Goal: Task Accomplishment & Management: Use online tool/utility

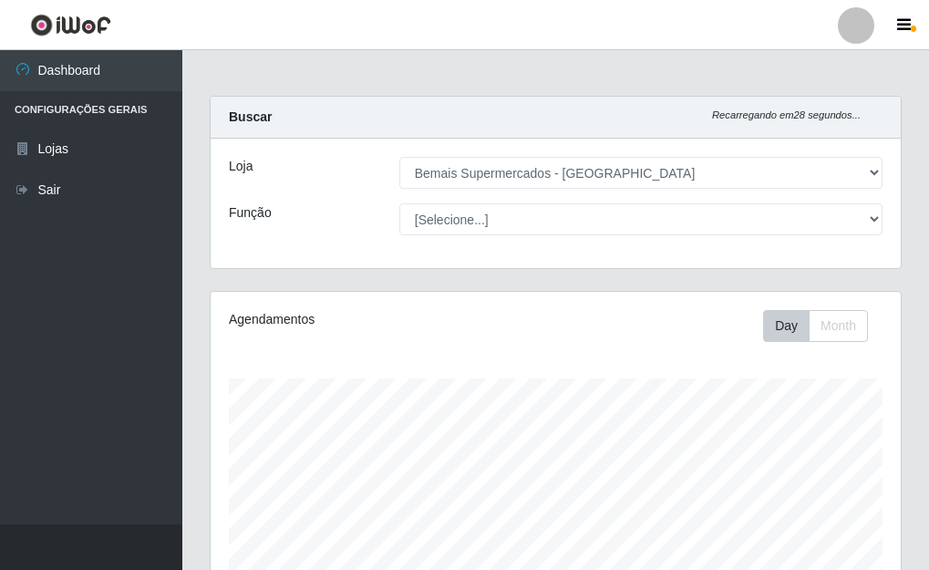
select select "249"
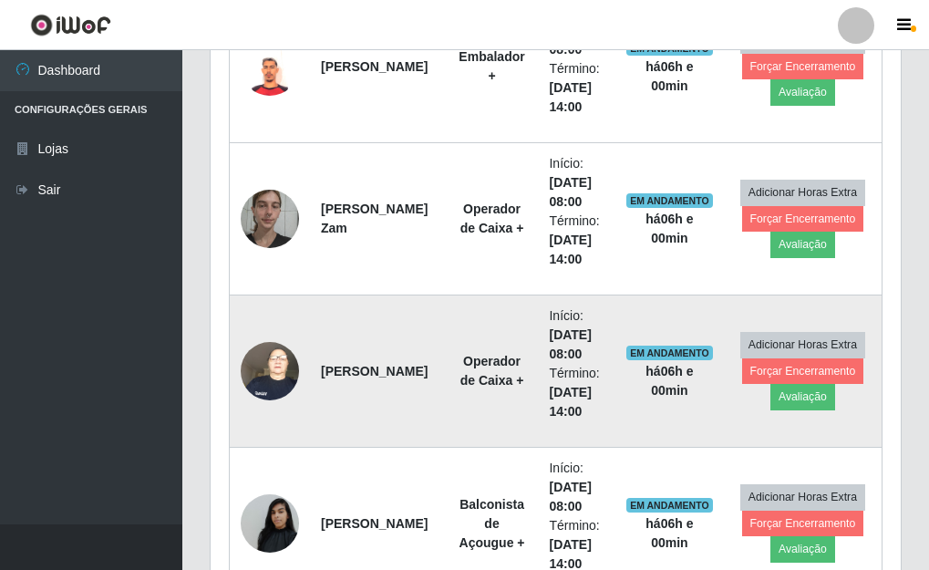
scroll to position [1137, 0]
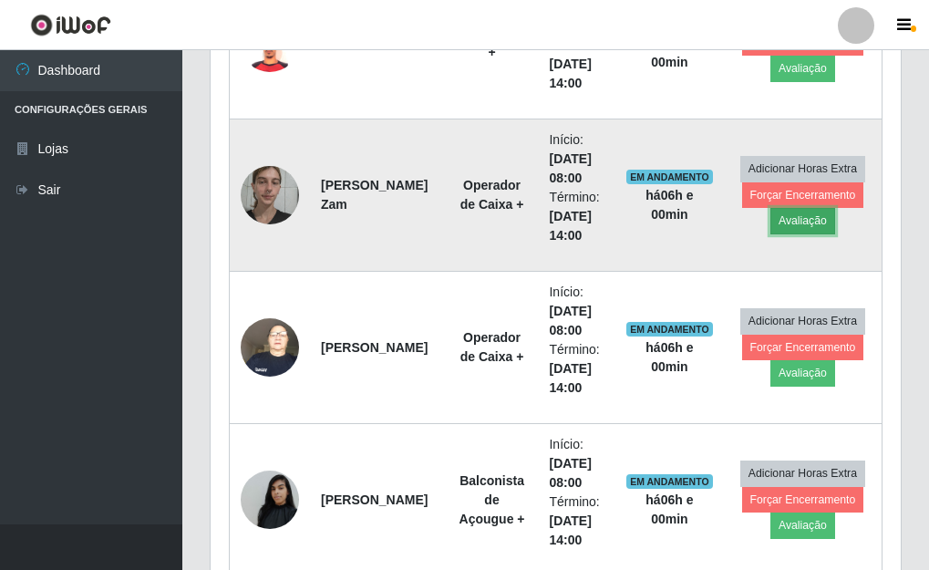
click at [797, 222] on button "Avaliação" at bounding box center [802, 221] width 65 height 26
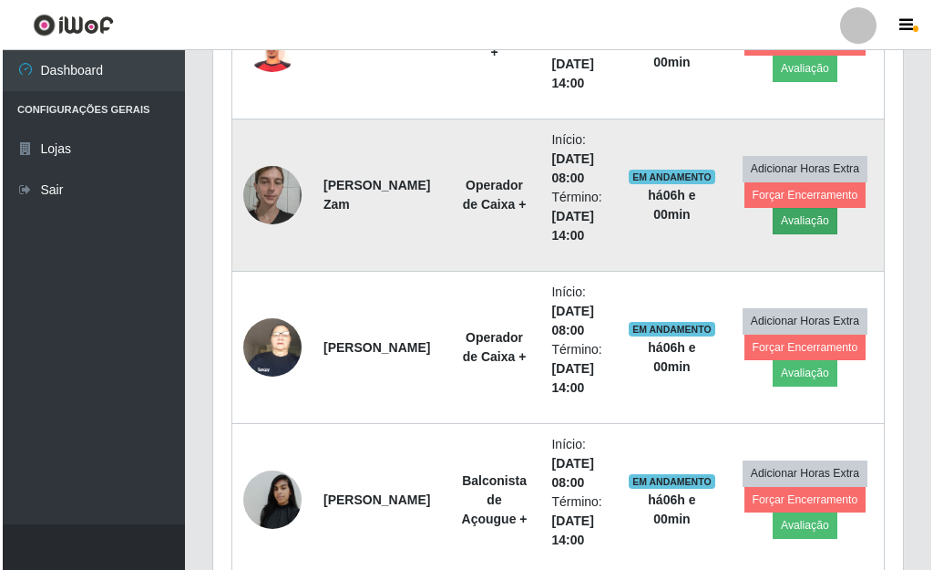
scroll to position [378, 679]
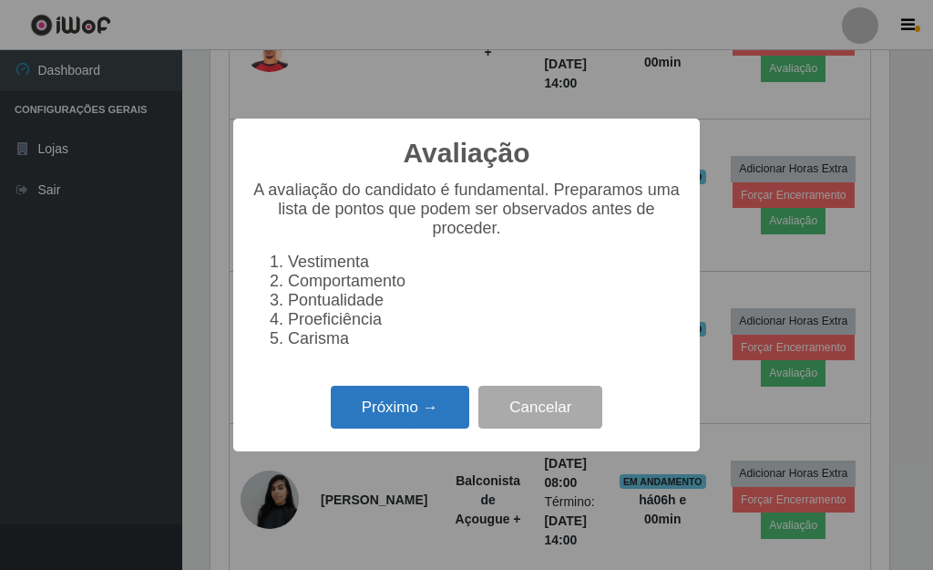
click at [393, 427] on button "Próximo →" at bounding box center [400, 407] width 139 height 43
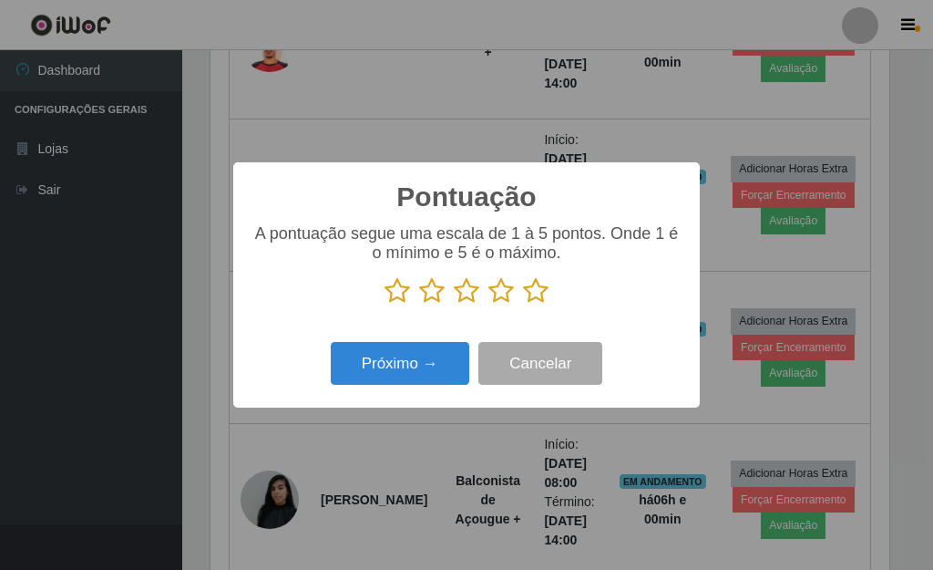
scroll to position [911090, 910790]
click at [530, 297] on icon at bounding box center [536, 290] width 26 height 27
click at [523, 304] on input "radio" at bounding box center [523, 304] width 0 height 0
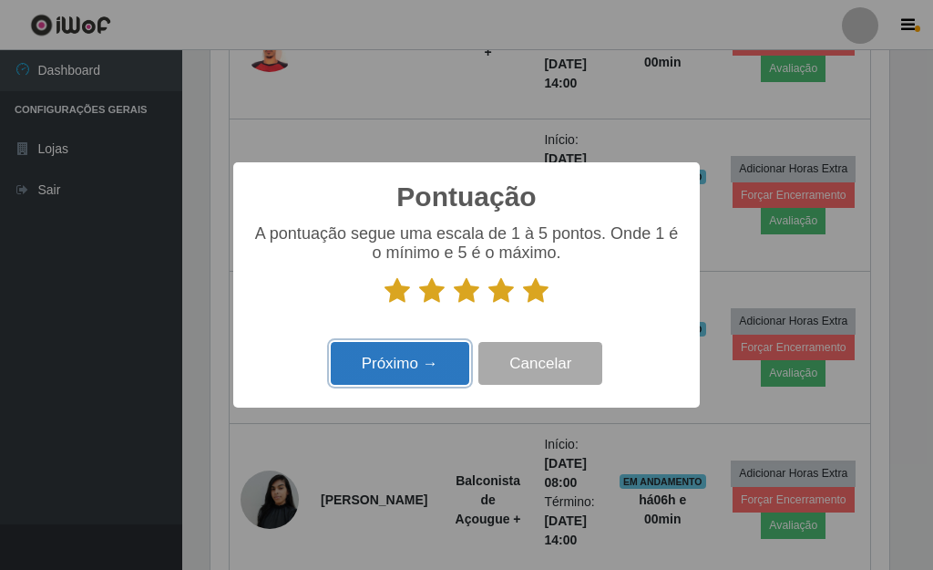
click at [395, 362] on button "Próximo →" at bounding box center [400, 363] width 139 height 43
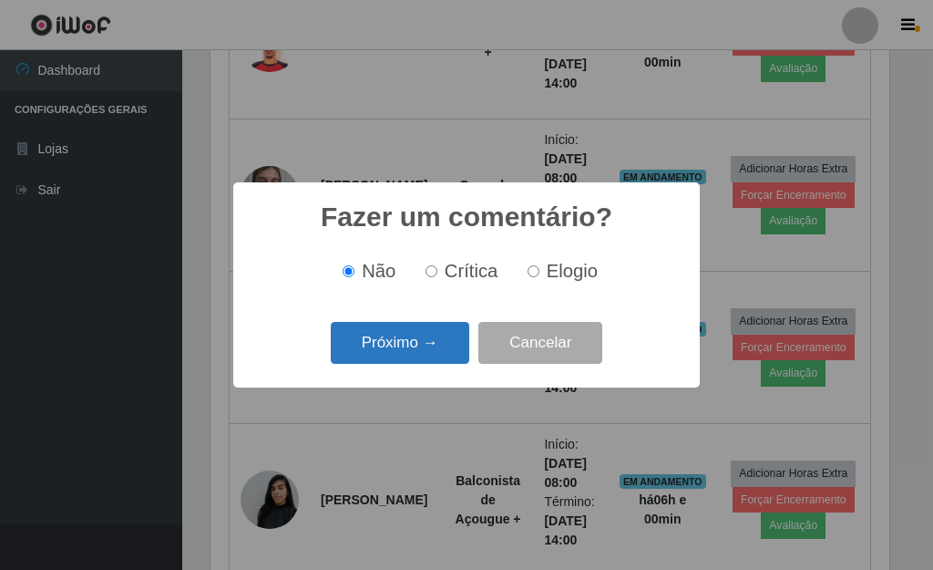
click at [409, 352] on button "Próximo →" at bounding box center [400, 343] width 139 height 43
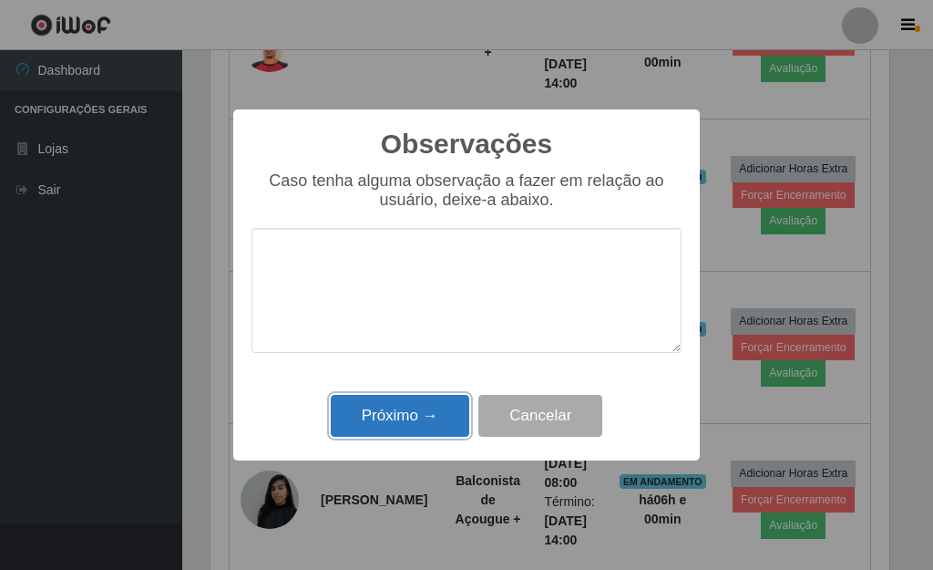
click at [401, 421] on button "Próximo →" at bounding box center [400, 416] width 139 height 43
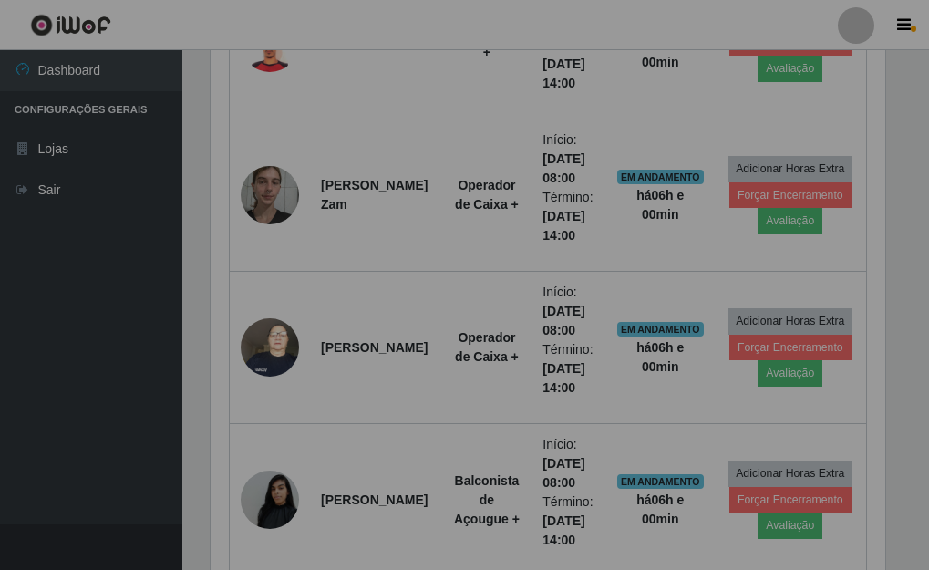
scroll to position [378, 690]
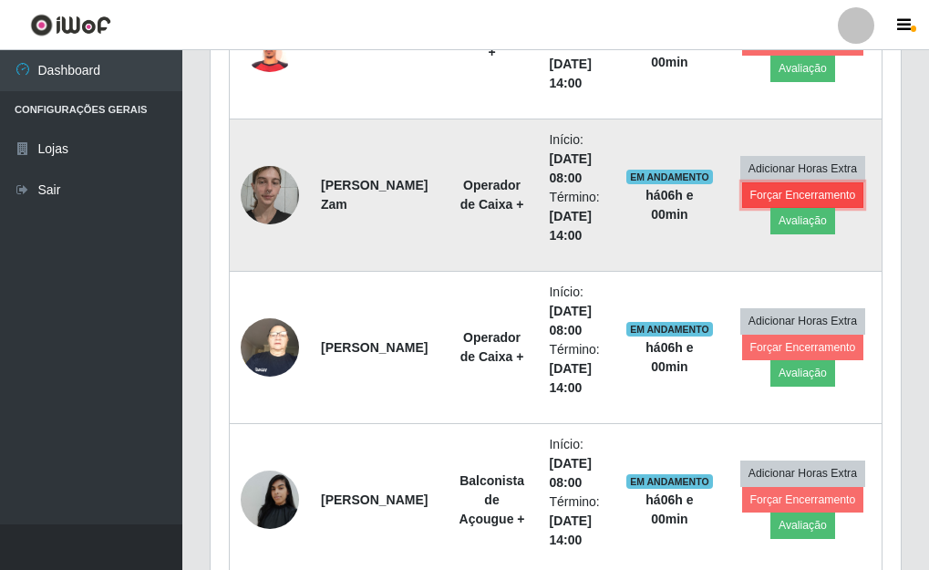
click at [804, 195] on button "Forçar Encerramento" at bounding box center [803, 195] width 122 height 26
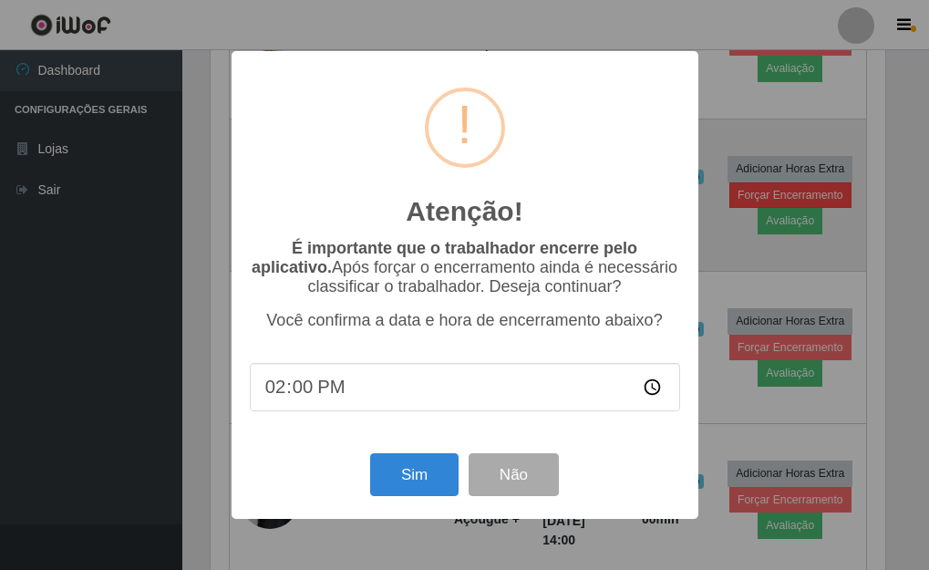
scroll to position [378, 679]
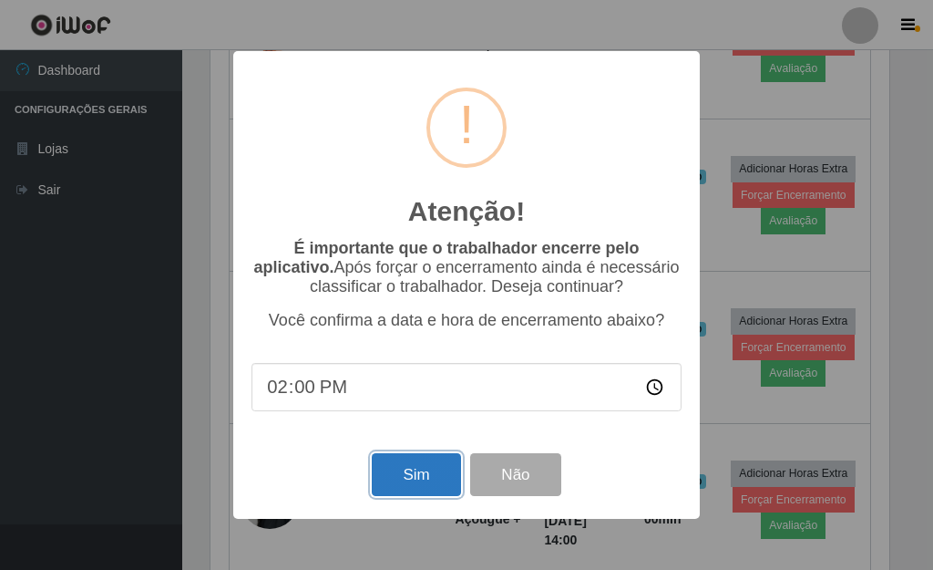
click at [402, 482] on button "Sim" at bounding box center [416, 474] width 88 height 43
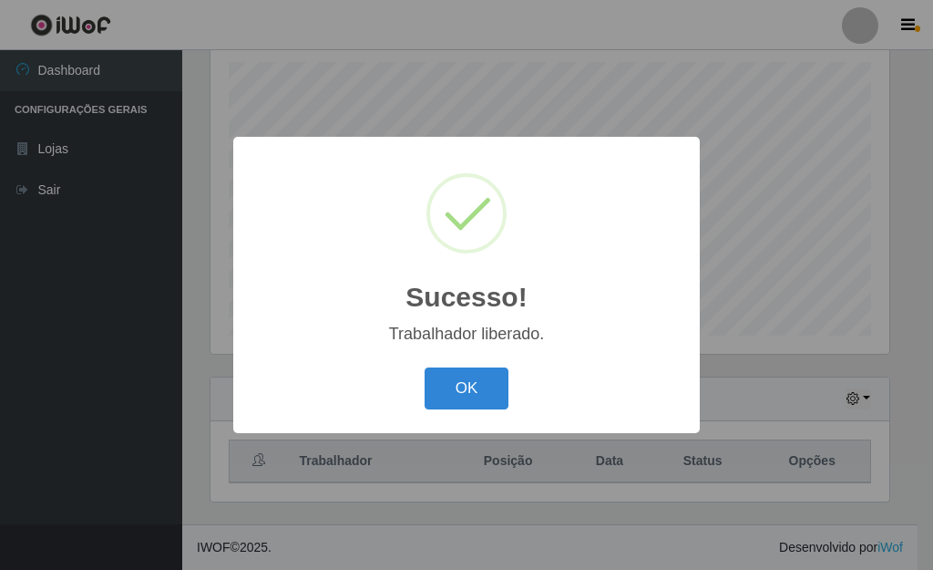
click at [445, 376] on button "OK" at bounding box center [467, 388] width 85 height 43
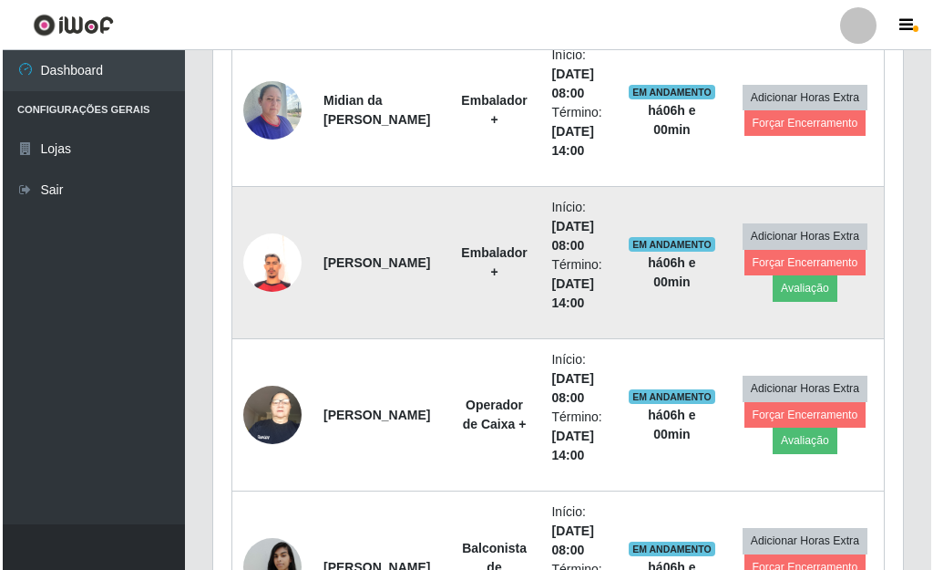
scroll to position [954, 0]
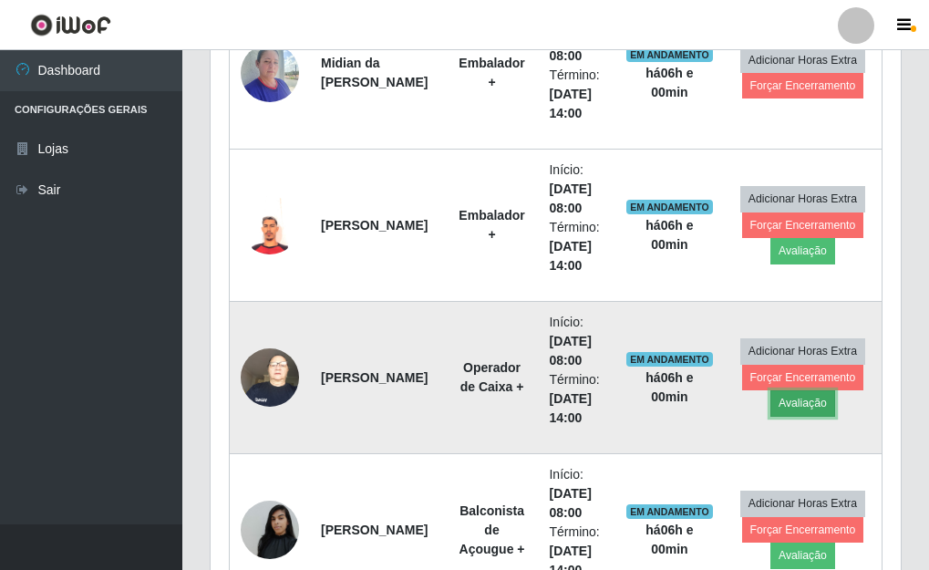
click at [791, 407] on button "Avaliação" at bounding box center [802, 403] width 65 height 26
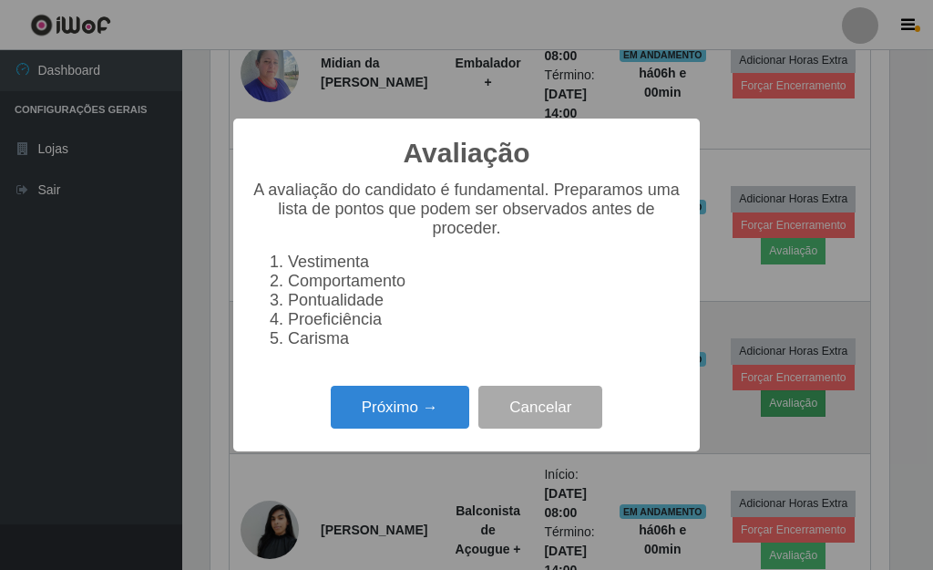
scroll to position [378, 679]
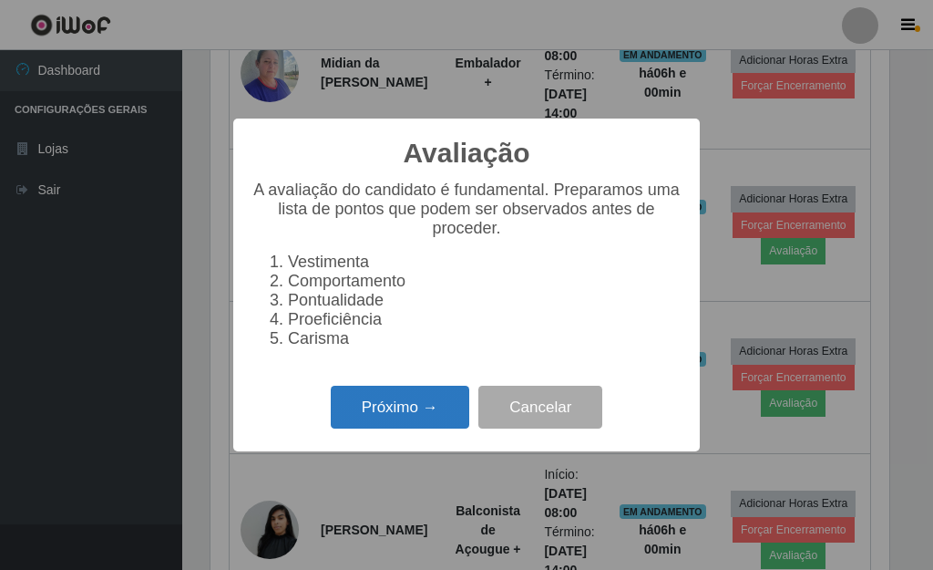
click at [428, 426] on button "Próximo →" at bounding box center [400, 407] width 139 height 43
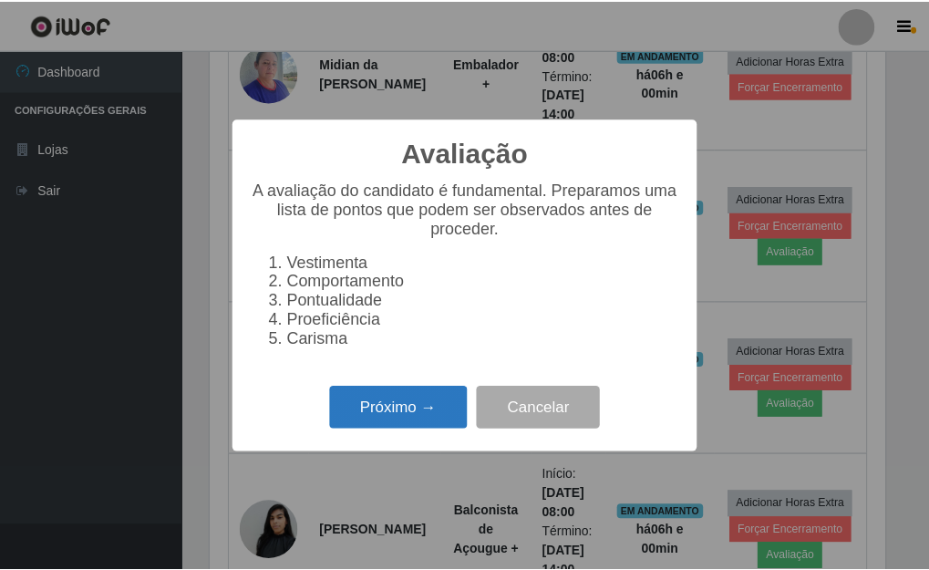
scroll to position [911090, 910790]
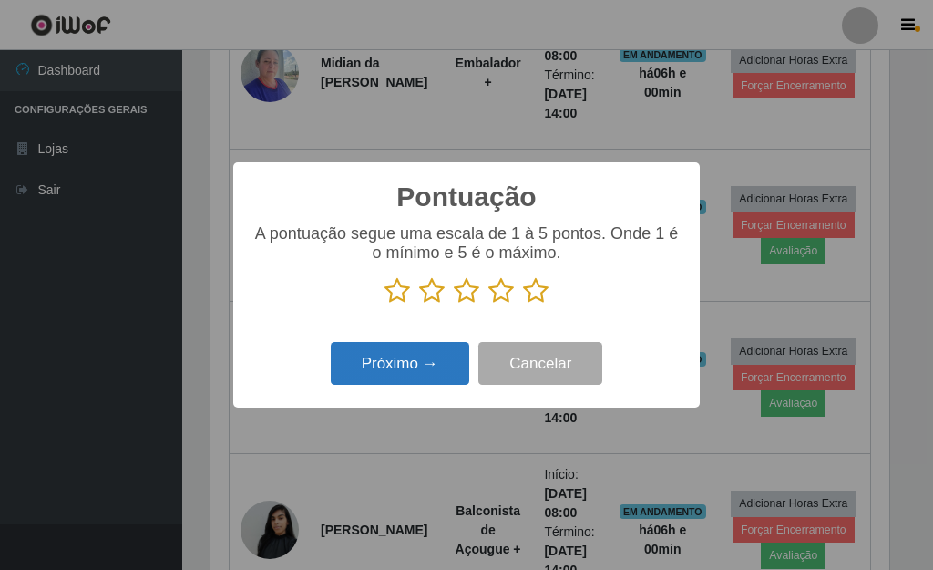
click at [427, 372] on button "Próximo →" at bounding box center [400, 363] width 139 height 43
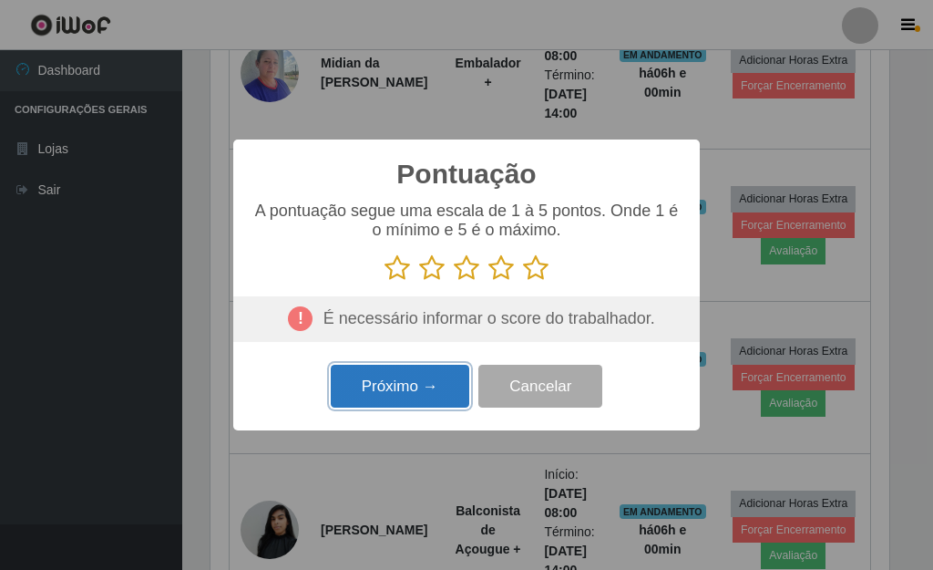
click at [425, 394] on button "Próximo →" at bounding box center [400, 386] width 139 height 43
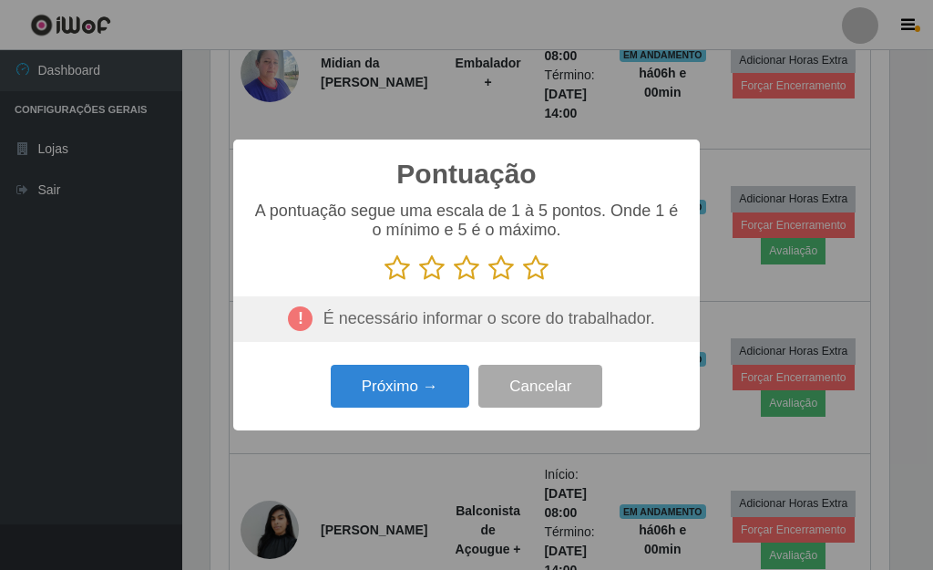
click at [728, 283] on div "Pontuação × A pontuação segue uma escala de 1 à 5 pontos. Onde 1 é o mínimo e 5…" at bounding box center [466, 285] width 933 height 570
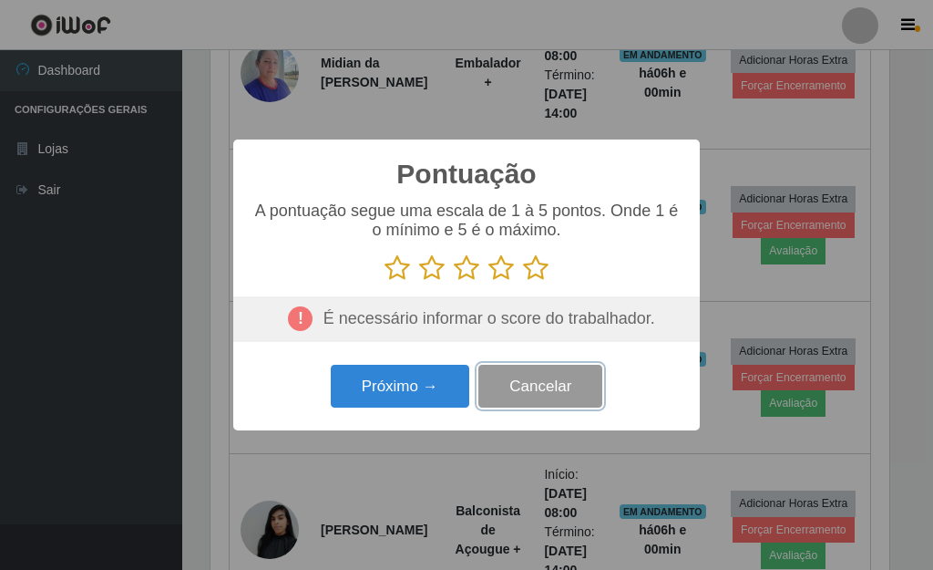
click at [503, 393] on button "Cancelar" at bounding box center [541, 386] width 124 height 43
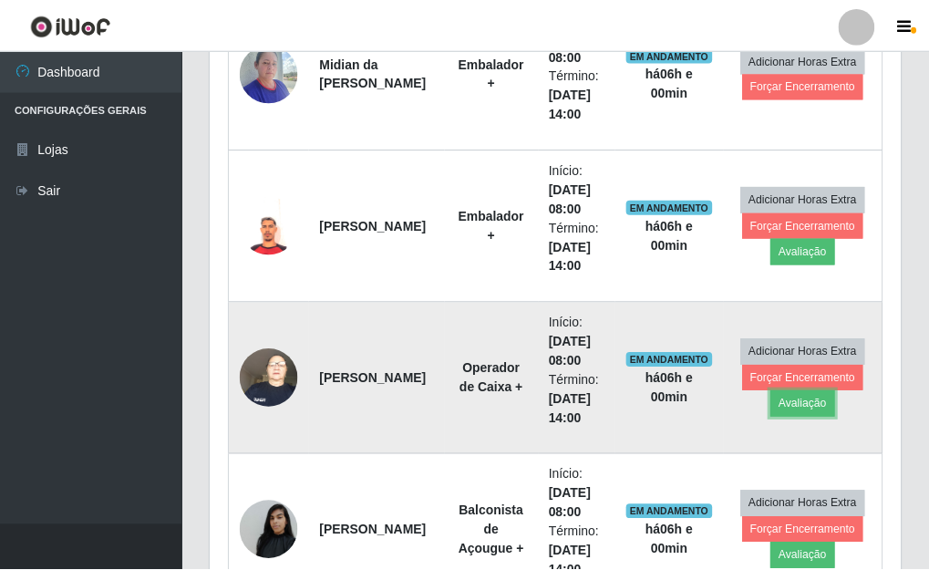
scroll to position [378, 690]
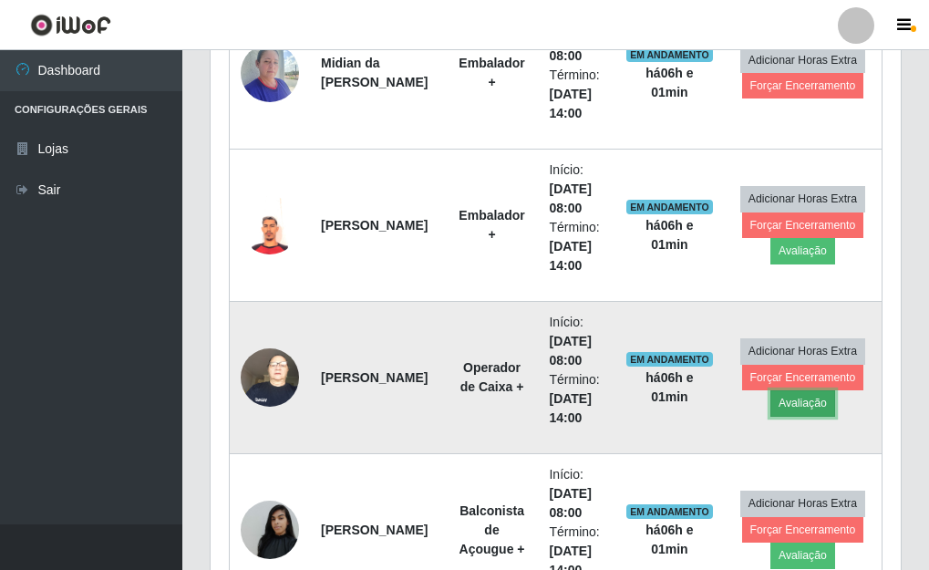
click at [790, 405] on button "Avaliação" at bounding box center [802, 403] width 65 height 26
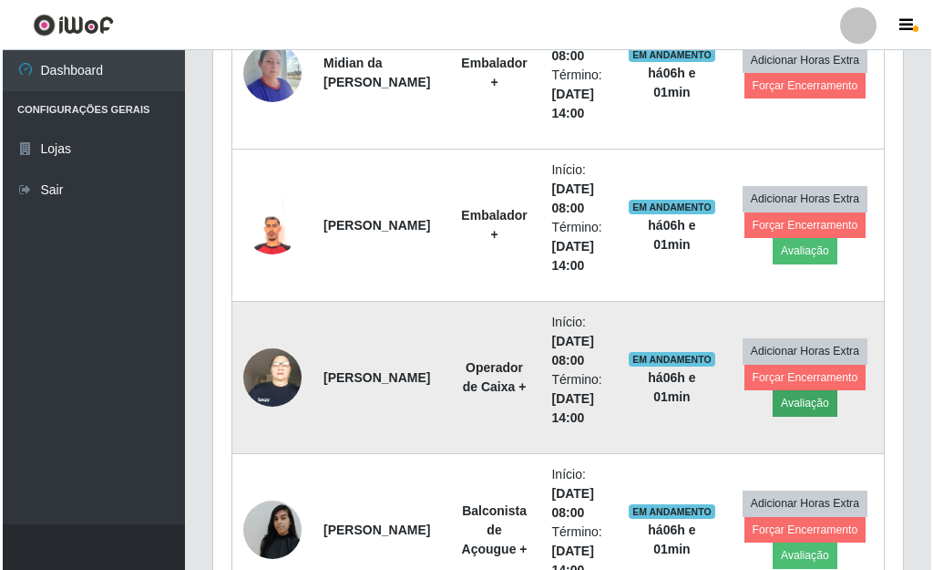
scroll to position [378, 679]
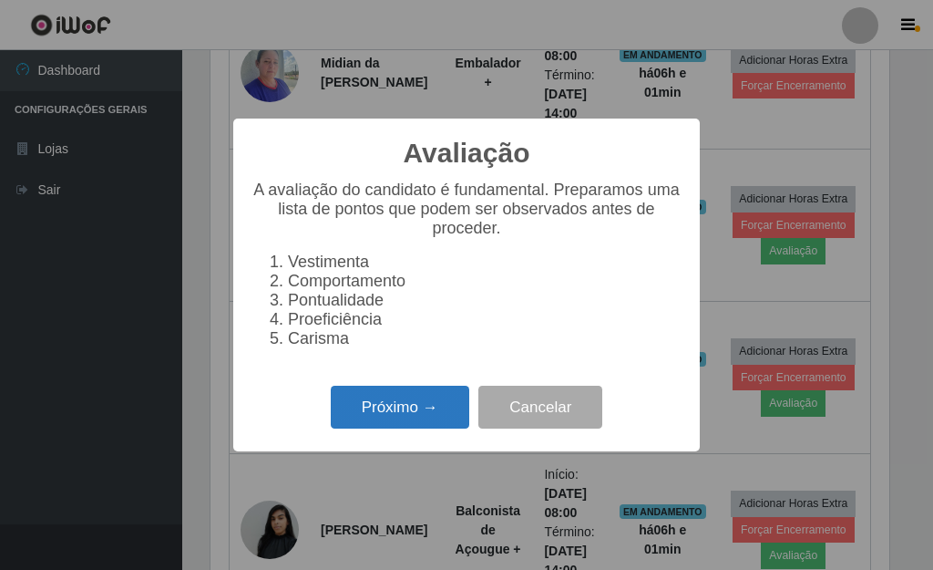
click at [398, 414] on button "Próximo →" at bounding box center [400, 407] width 139 height 43
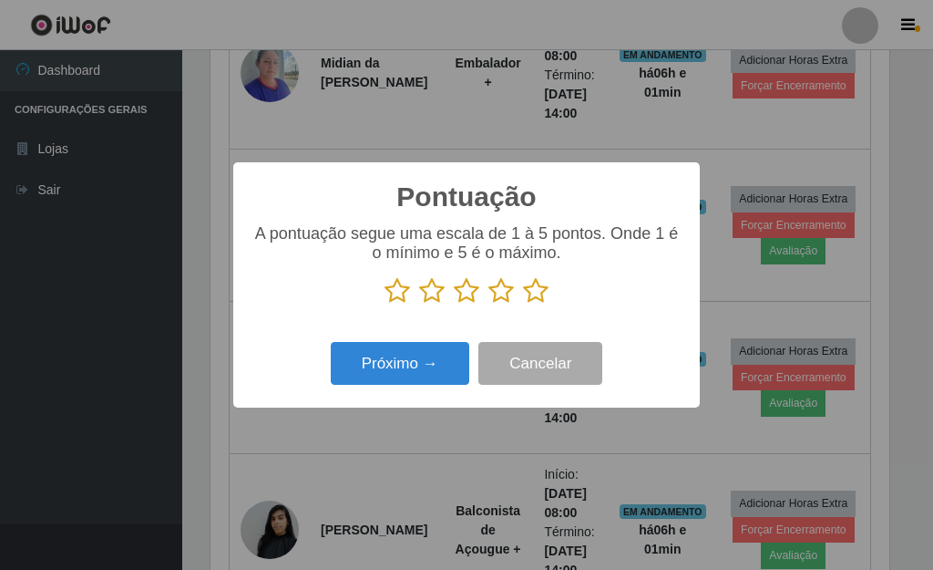
drag, startPoint x: 536, startPoint y: 293, endPoint x: 521, endPoint y: 286, distance: 16.3
click at [538, 293] on icon at bounding box center [536, 290] width 26 height 27
click at [523, 304] on input "radio" at bounding box center [523, 304] width 0 height 0
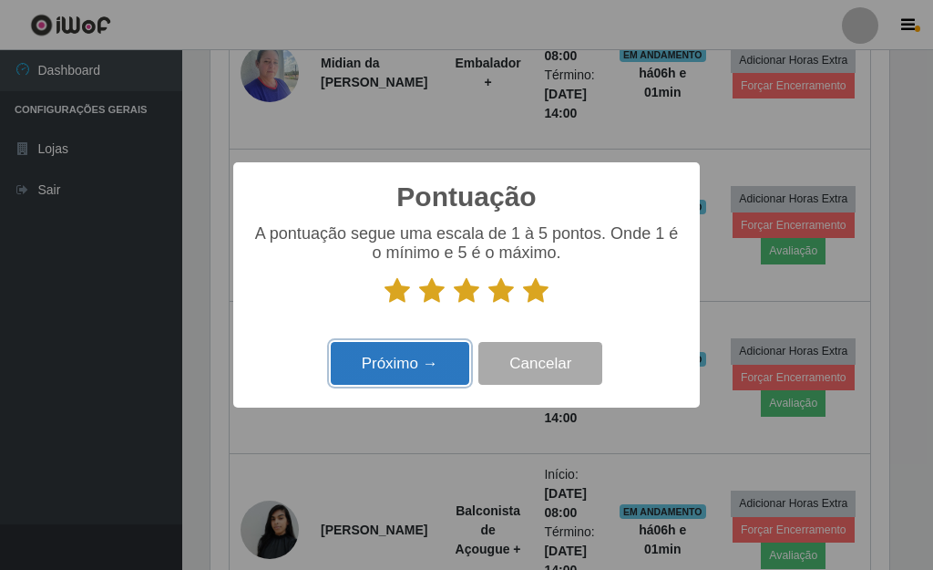
click at [396, 367] on button "Próximo →" at bounding box center [400, 363] width 139 height 43
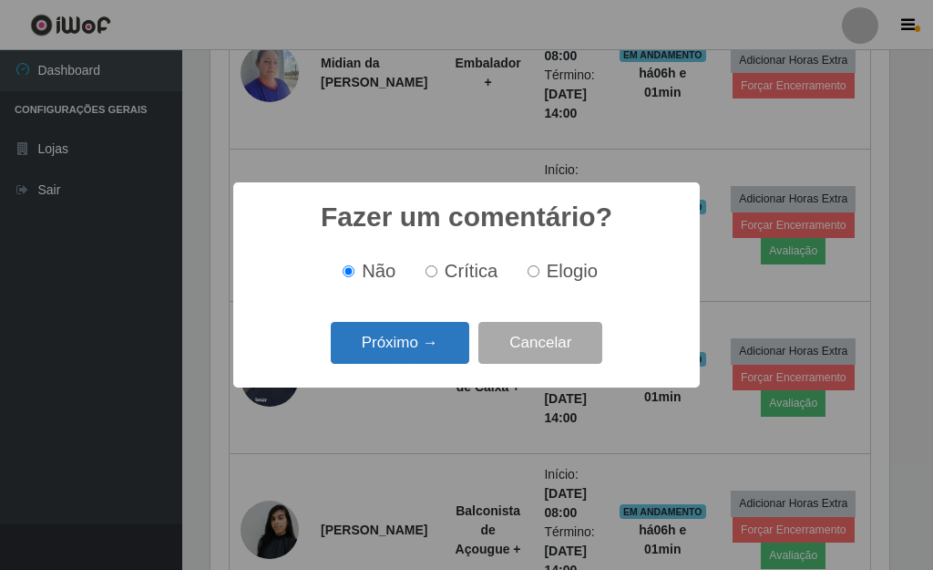
click at [436, 346] on button "Próximo →" at bounding box center [400, 343] width 139 height 43
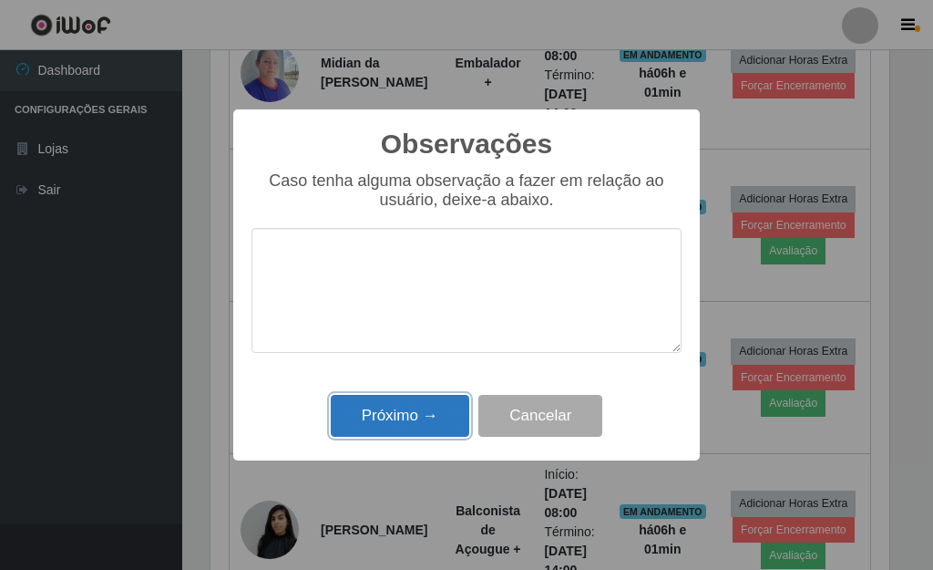
click at [417, 413] on button "Próximo →" at bounding box center [400, 416] width 139 height 43
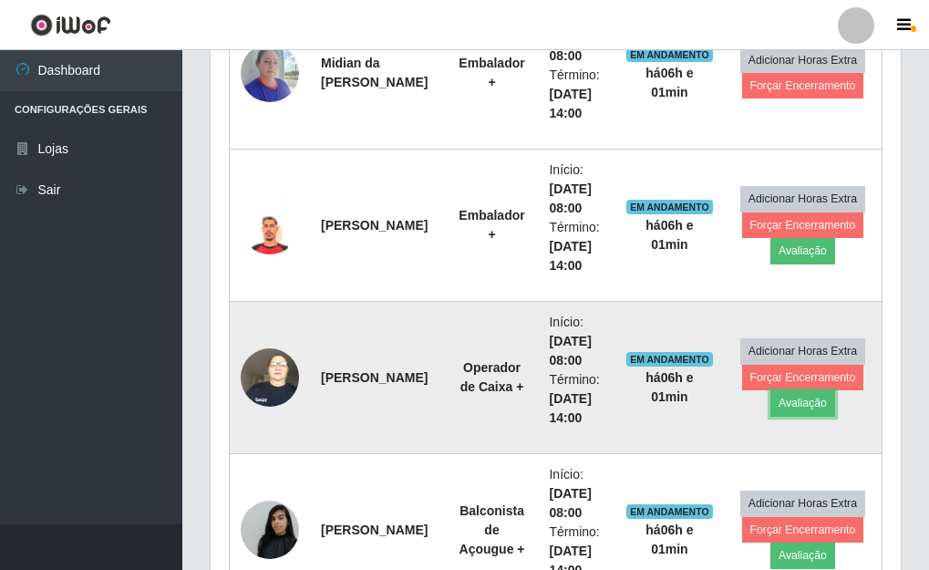
scroll to position [378, 690]
click at [774, 378] on button "Forçar Encerramento" at bounding box center [803, 378] width 122 height 26
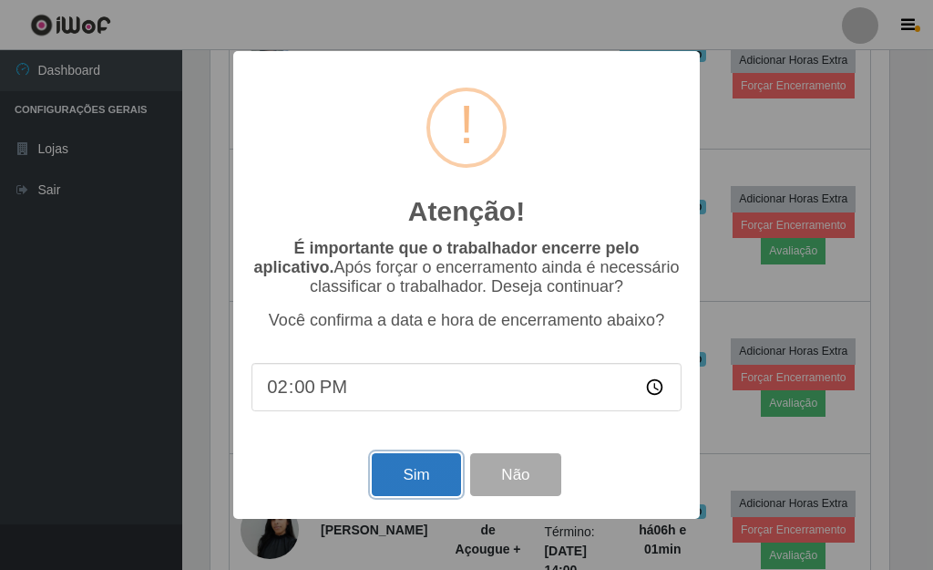
click at [422, 476] on button "Sim" at bounding box center [416, 474] width 88 height 43
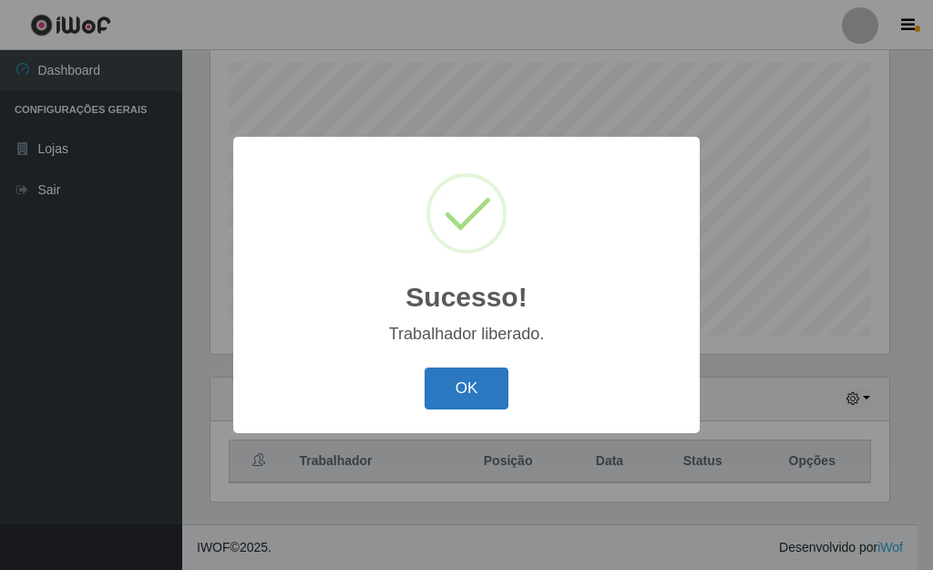
click at [466, 392] on button "OK" at bounding box center [467, 388] width 85 height 43
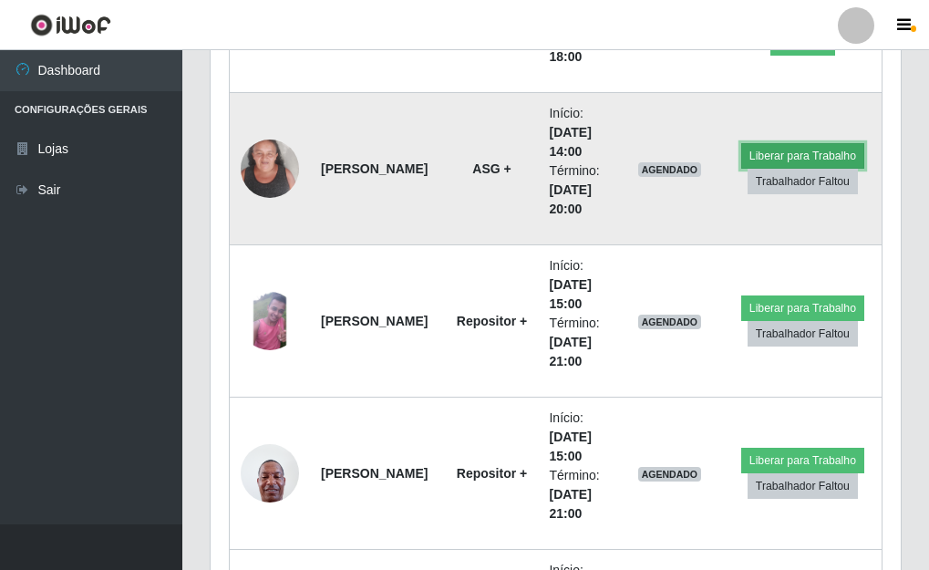
click at [759, 156] on button "Liberar para Trabalho" at bounding box center [802, 156] width 123 height 26
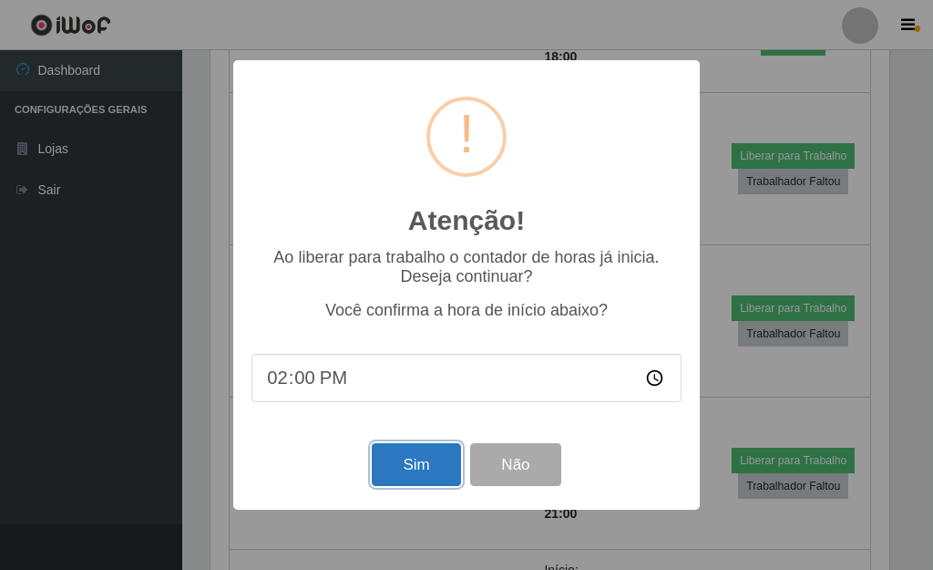
click at [399, 476] on button "Sim" at bounding box center [416, 464] width 88 height 43
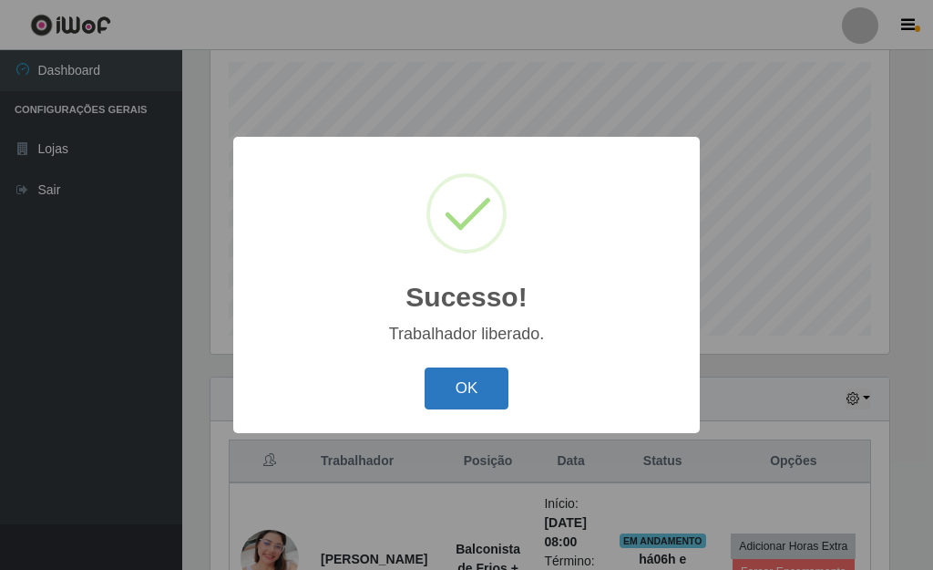
click at [451, 401] on button "OK" at bounding box center [467, 388] width 85 height 43
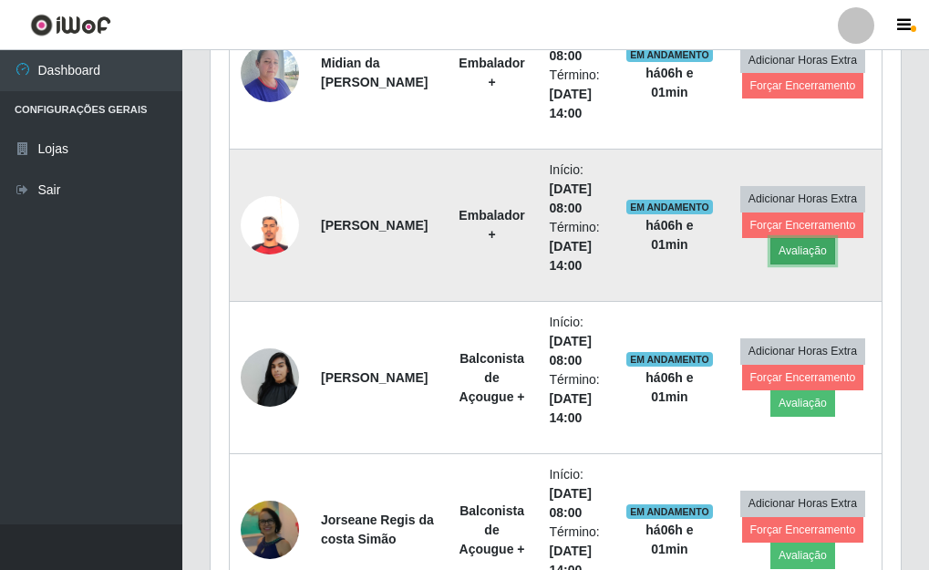
click at [804, 257] on button "Avaliação" at bounding box center [802, 251] width 65 height 26
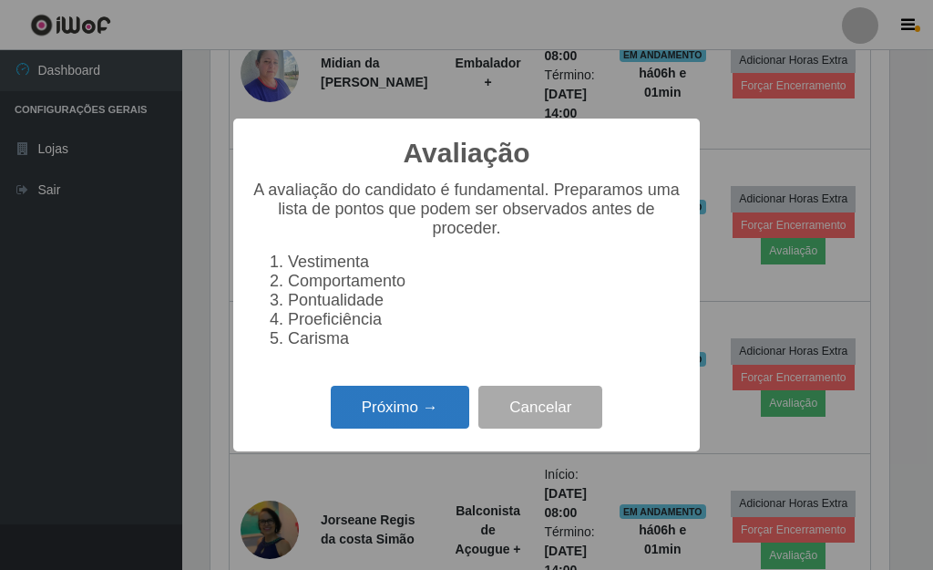
click at [382, 426] on button "Próximo →" at bounding box center [400, 407] width 139 height 43
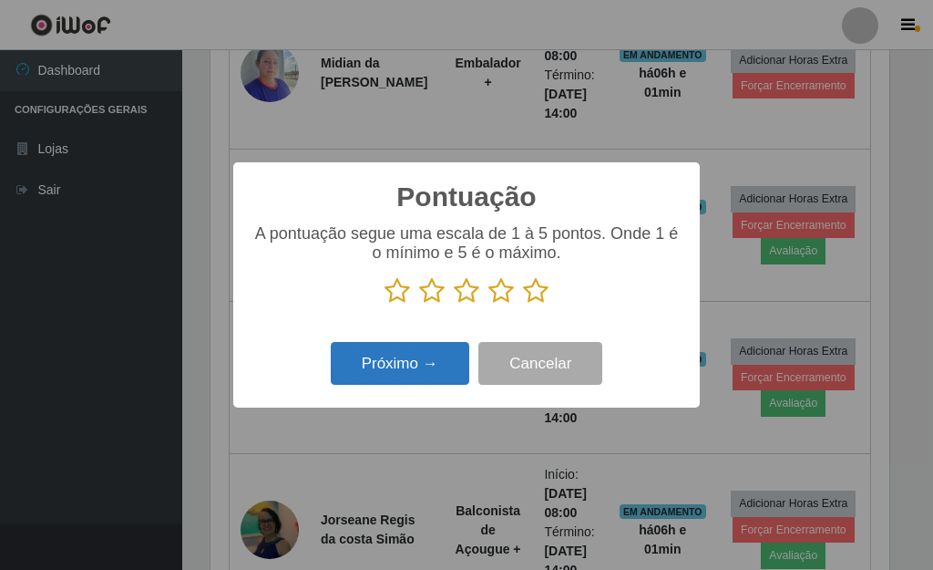
click at [415, 365] on button "Próximo →" at bounding box center [400, 363] width 139 height 43
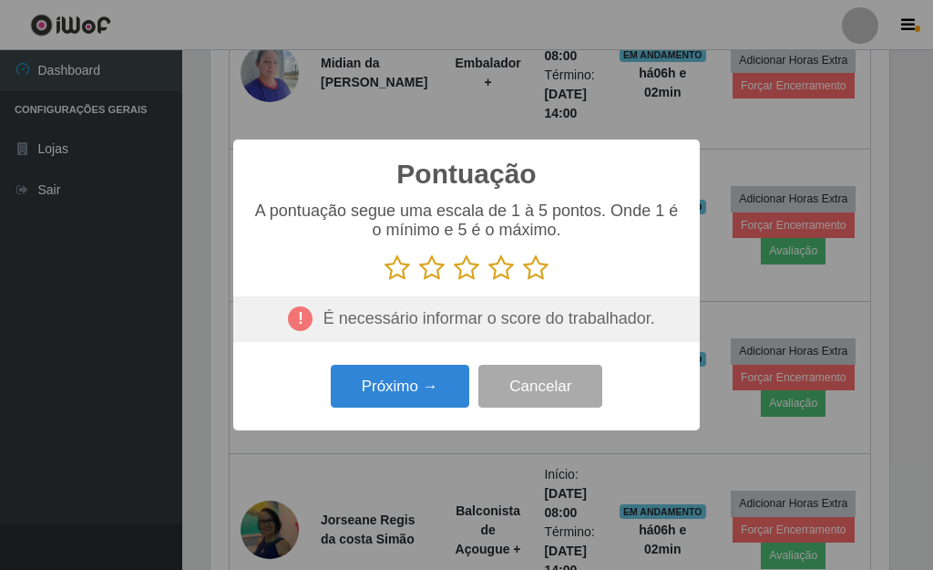
click at [832, 287] on div "Pontuação × A pontuação segue uma escala de 1 à 5 pontos. Onde 1 é o mínimo e 5…" at bounding box center [466, 285] width 933 height 570
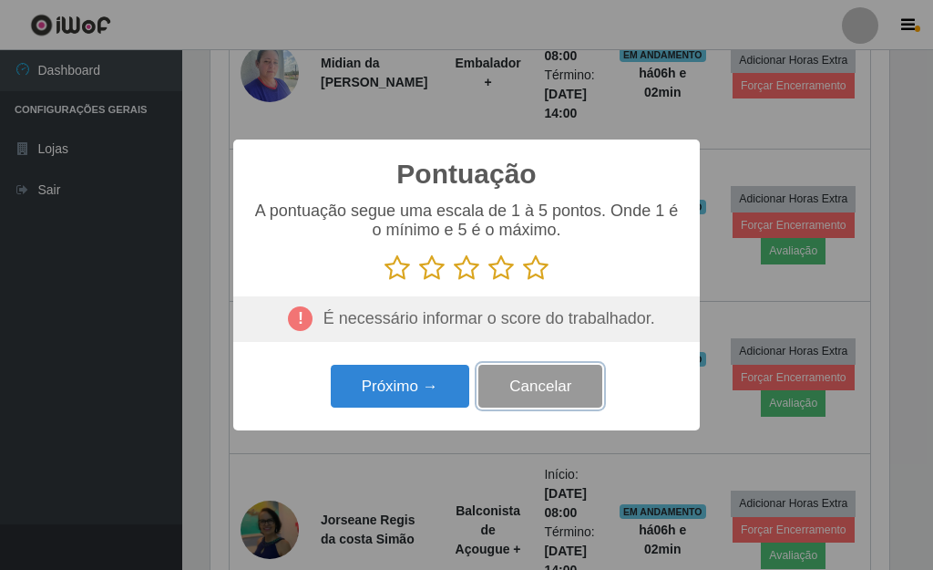
click at [550, 396] on button "Cancelar" at bounding box center [541, 386] width 124 height 43
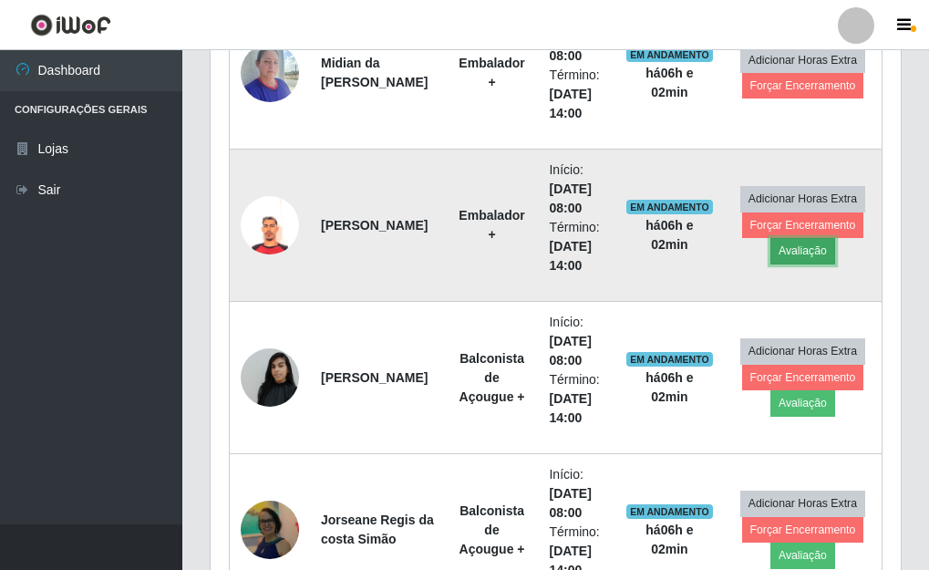
click at [808, 249] on button "Avaliação" at bounding box center [802, 251] width 65 height 26
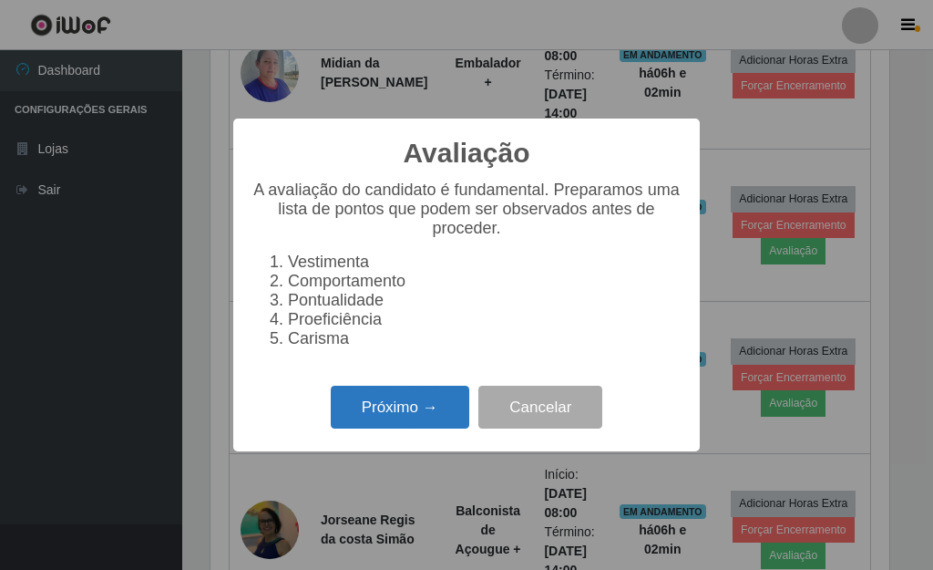
click at [386, 416] on button "Próximo →" at bounding box center [400, 407] width 139 height 43
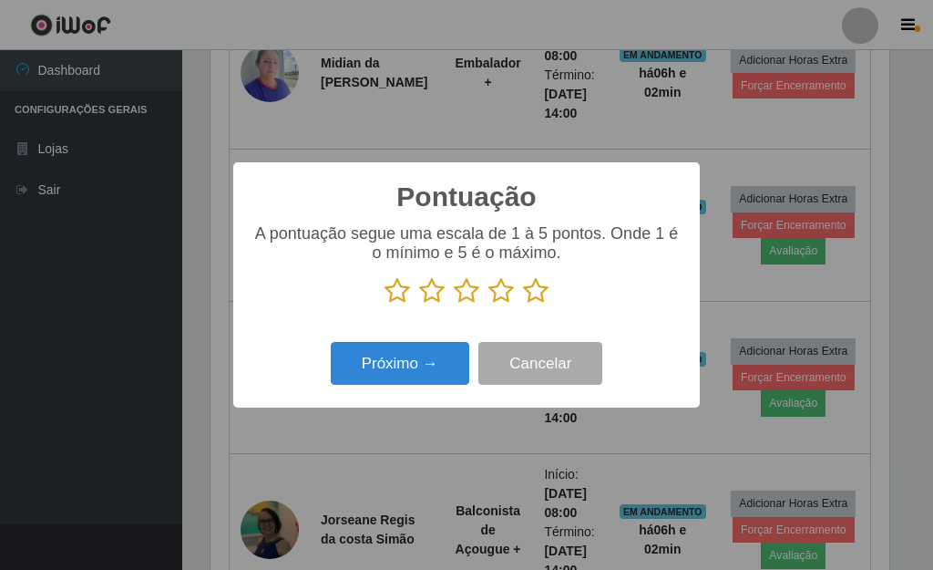
click at [537, 298] on icon at bounding box center [536, 290] width 26 height 27
click at [523, 304] on input "radio" at bounding box center [523, 304] width 0 height 0
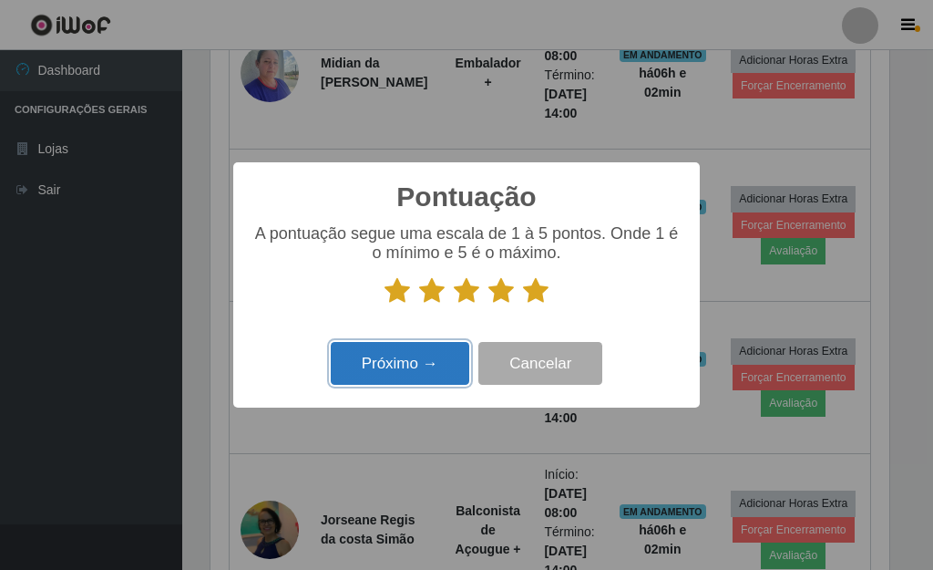
click at [427, 371] on button "Próximo →" at bounding box center [400, 363] width 139 height 43
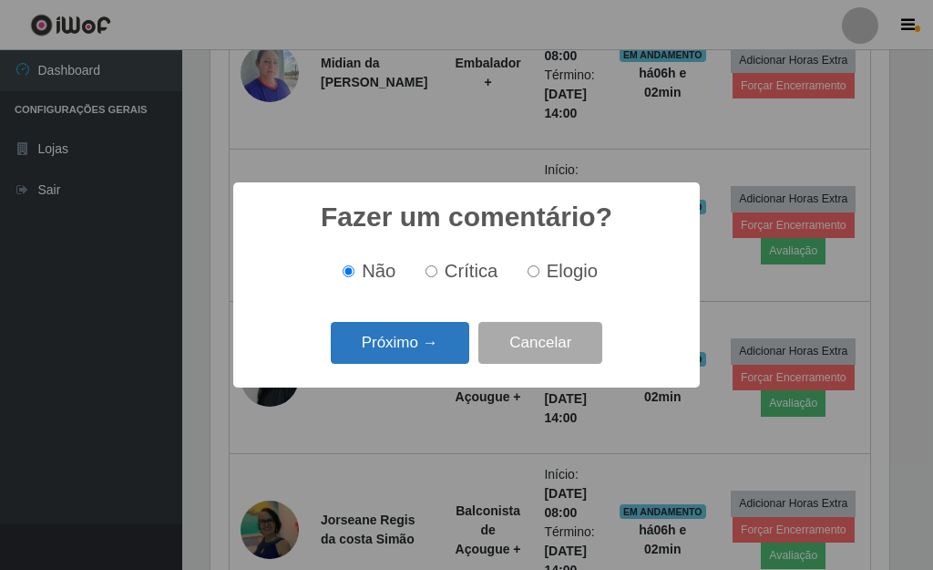
click at [435, 349] on button "Próximo →" at bounding box center [400, 343] width 139 height 43
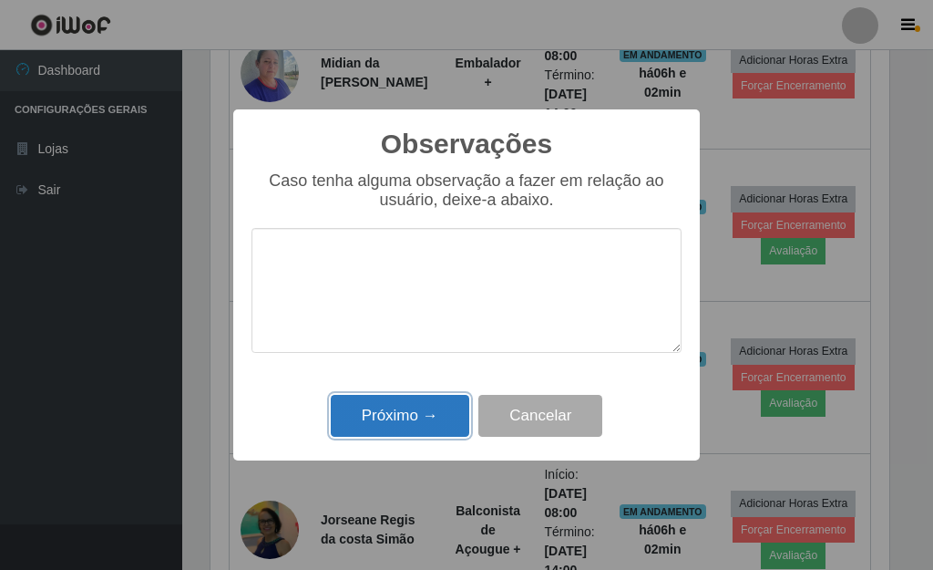
click at [424, 425] on button "Próximo →" at bounding box center [400, 416] width 139 height 43
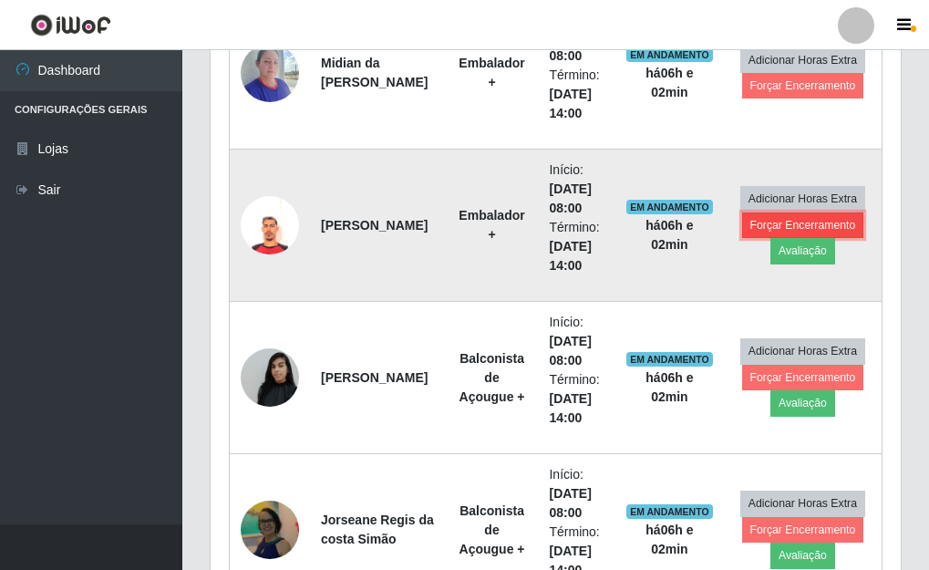
click at [768, 227] on button "Forçar Encerramento" at bounding box center [803, 225] width 122 height 26
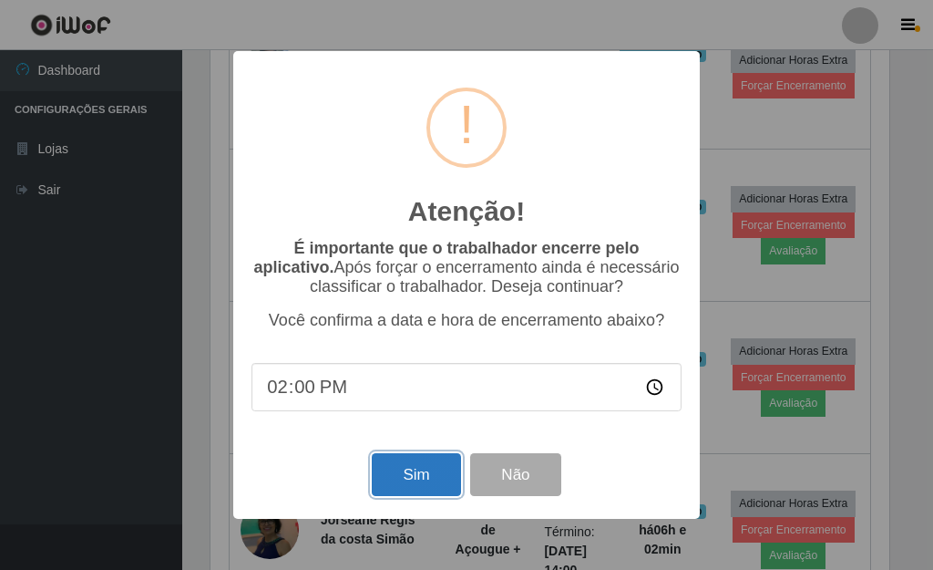
click at [427, 481] on button "Sim" at bounding box center [416, 474] width 88 height 43
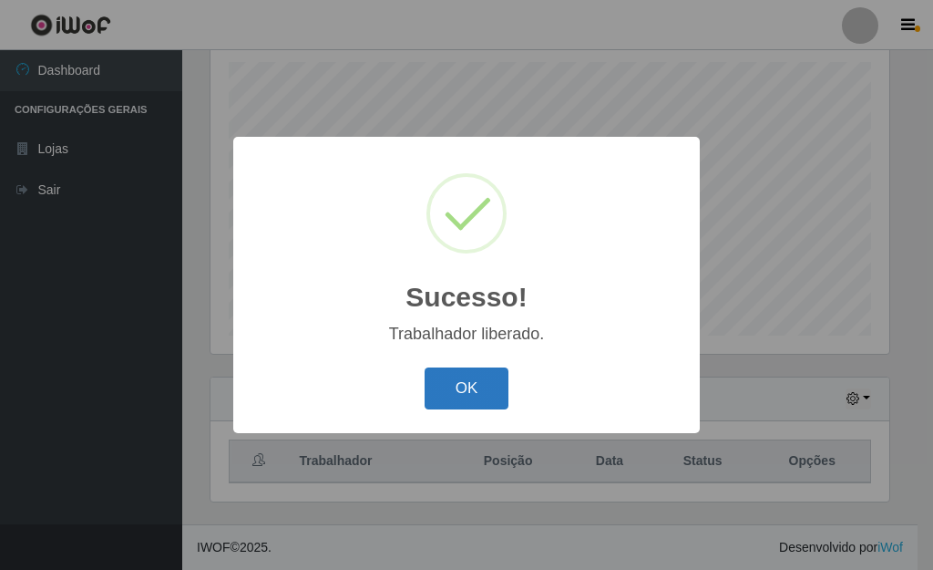
click at [461, 386] on button "OK" at bounding box center [467, 388] width 85 height 43
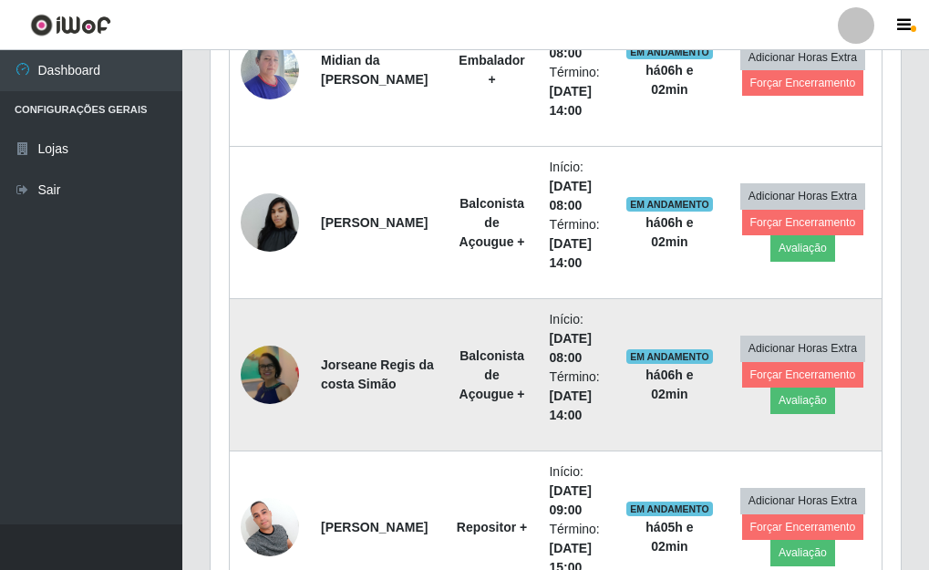
scroll to position [772, 0]
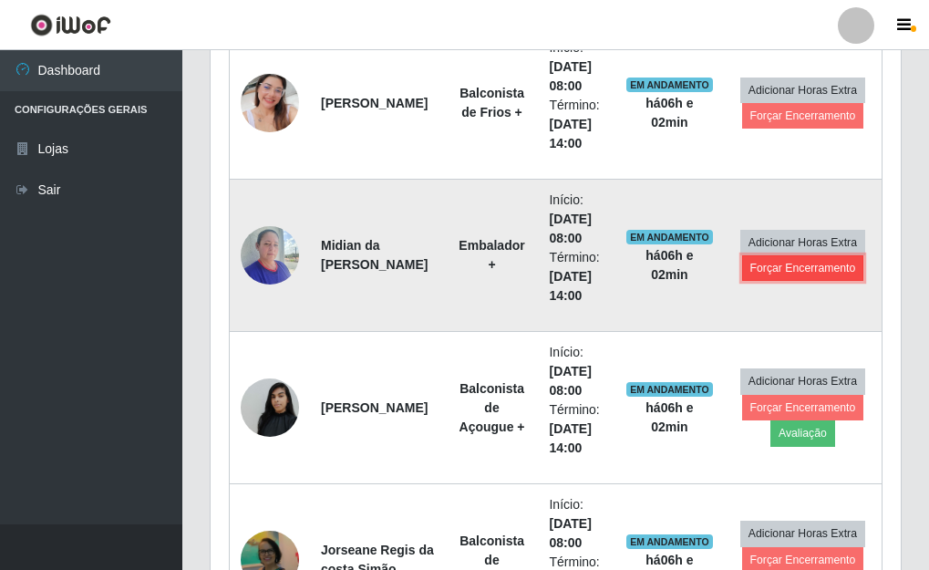
click at [805, 271] on button "Forçar Encerramento" at bounding box center [803, 268] width 122 height 26
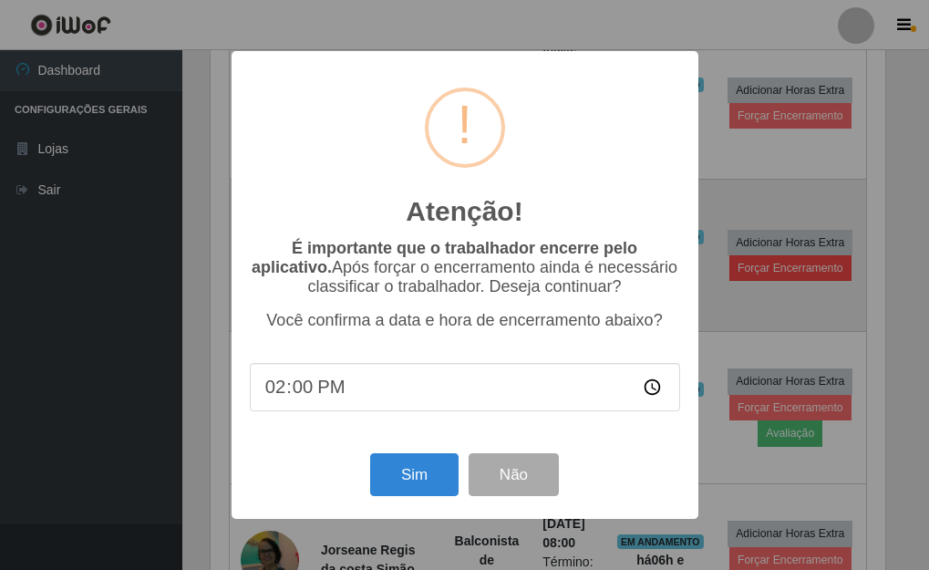
scroll to position [378, 679]
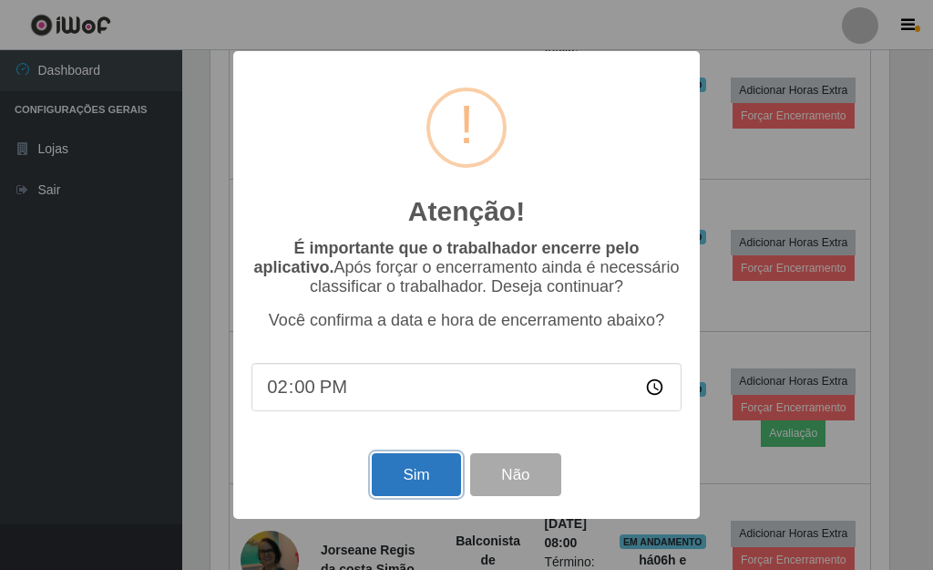
click at [418, 486] on button "Sim" at bounding box center [416, 474] width 88 height 43
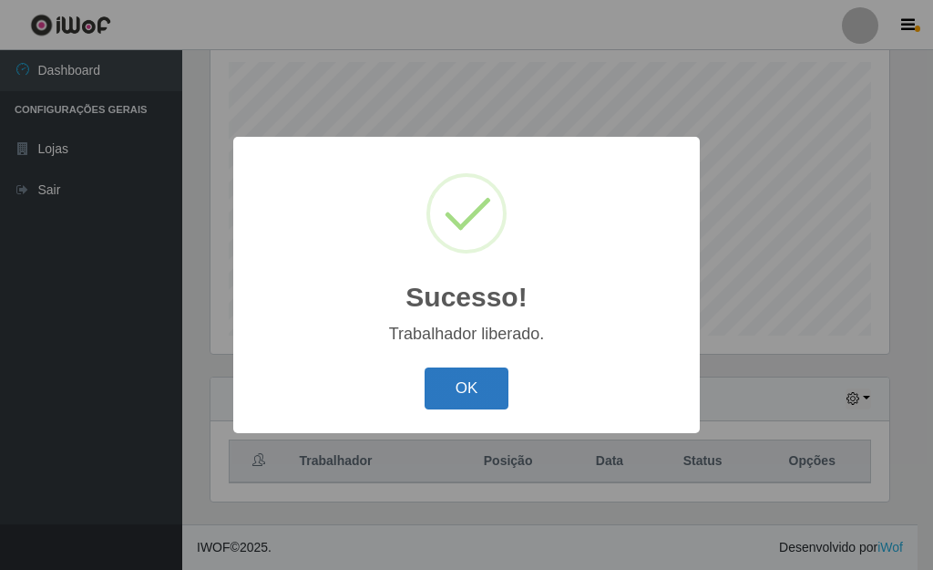
click at [442, 389] on button "OK" at bounding box center [467, 388] width 85 height 43
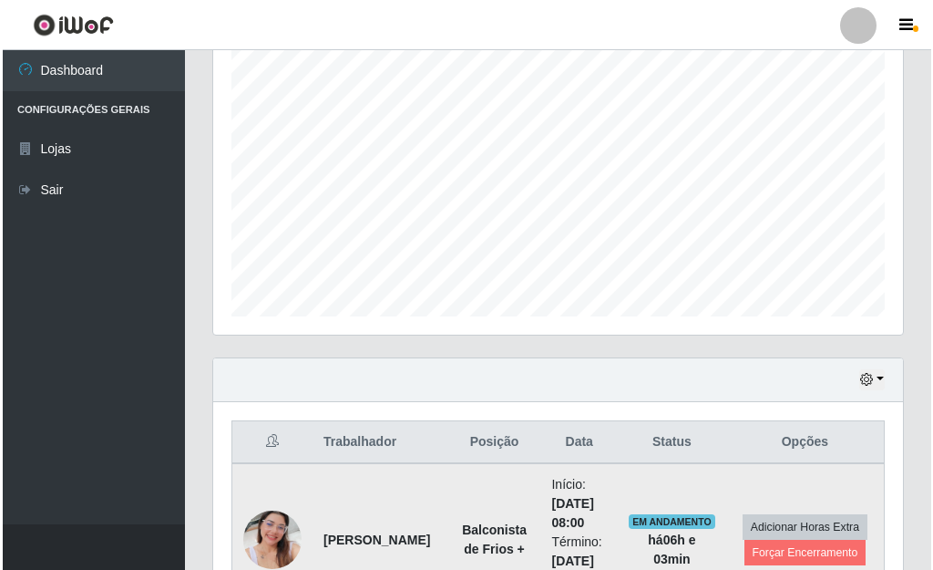
scroll to position [407, 0]
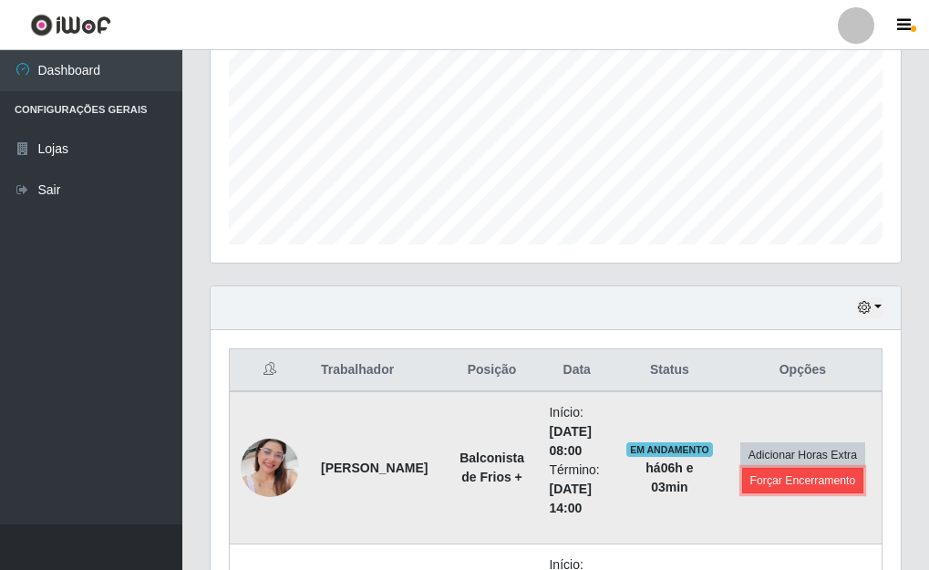
click at [823, 482] on button "Forçar Encerramento" at bounding box center [803, 481] width 122 height 26
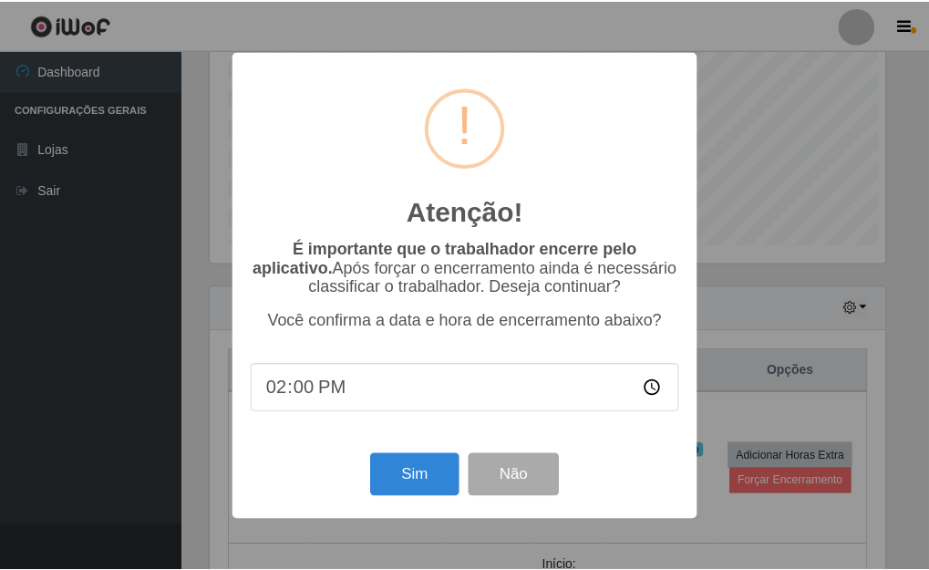
scroll to position [378, 679]
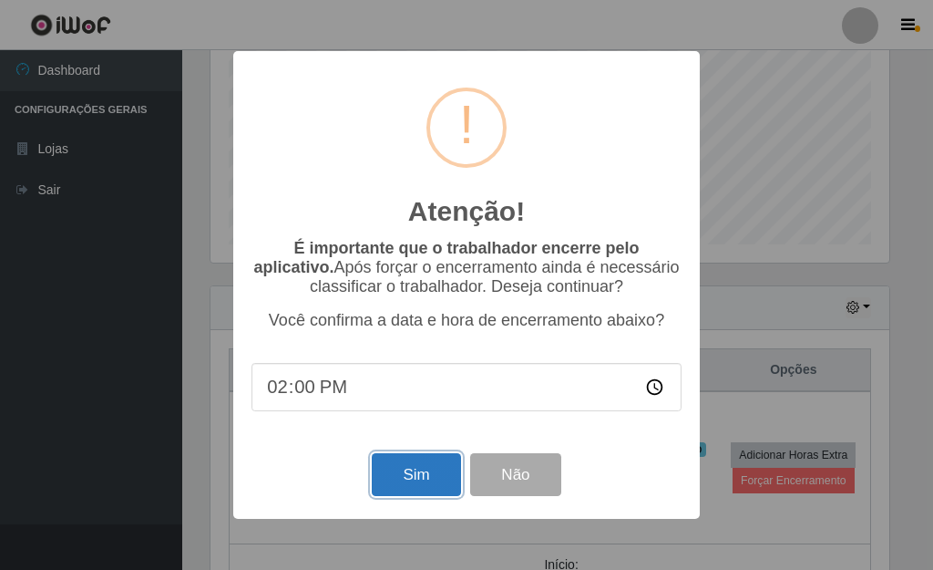
click at [420, 479] on button "Sim" at bounding box center [416, 474] width 88 height 43
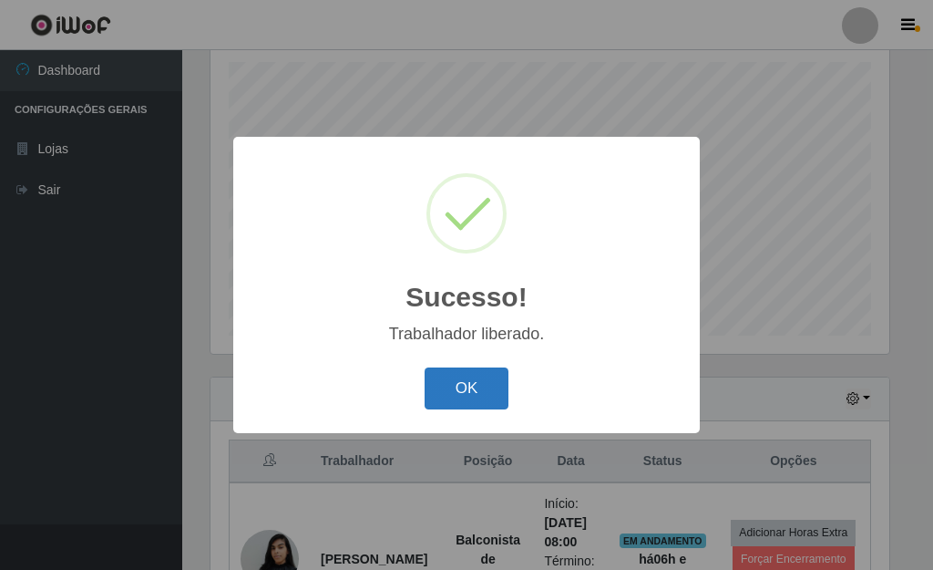
click at [473, 409] on button "OK" at bounding box center [467, 388] width 85 height 43
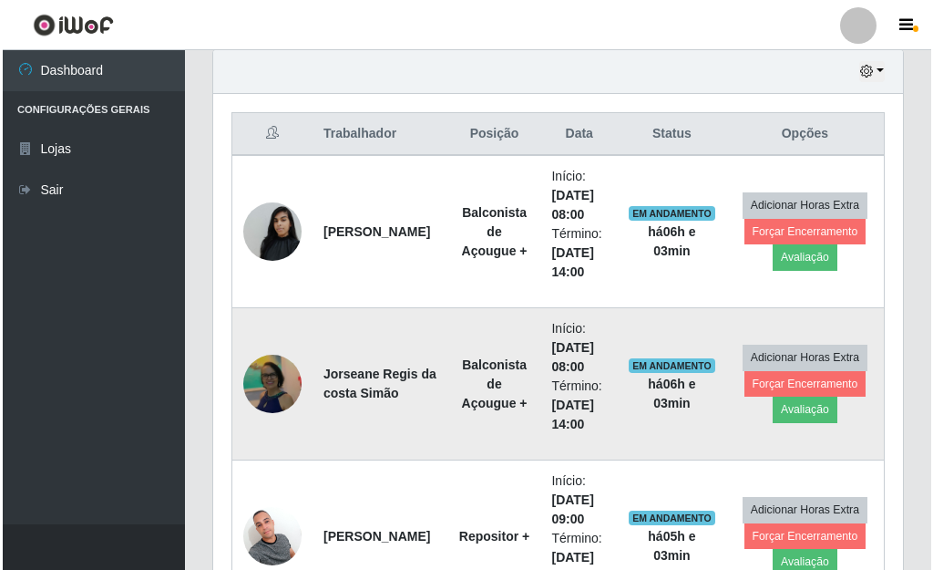
scroll to position [681, 0]
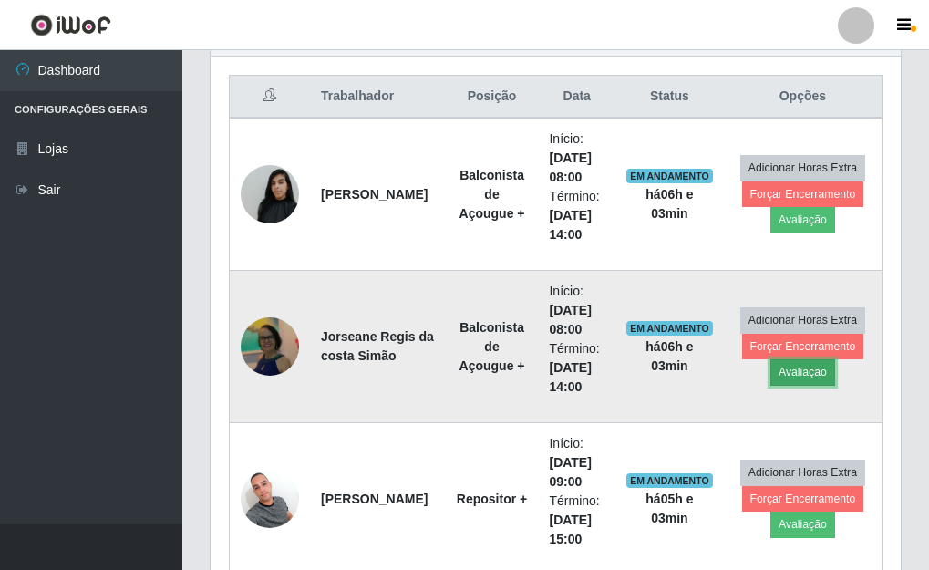
click at [799, 369] on button "Avaliação" at bounding box center [802, 372] width 65 height 26
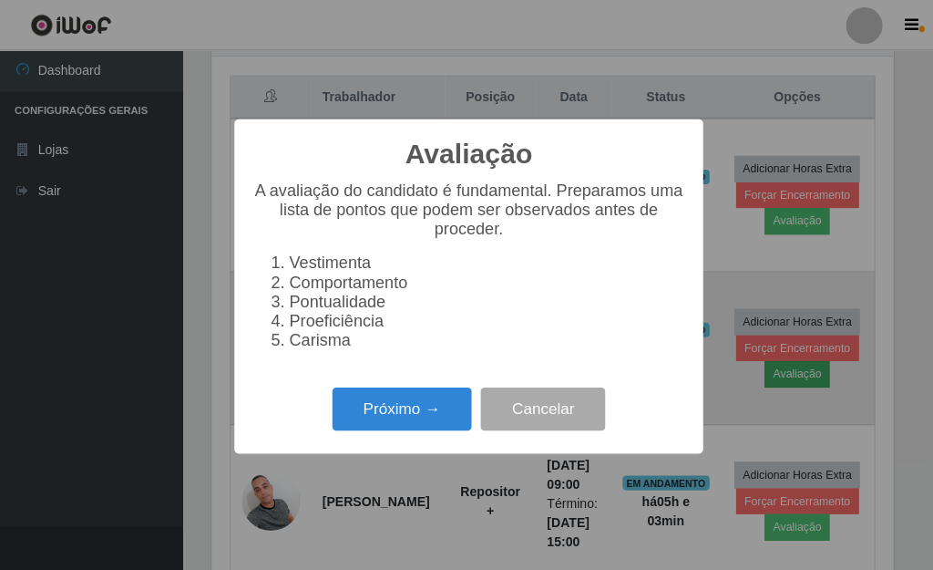
scroll to position [378, 679]
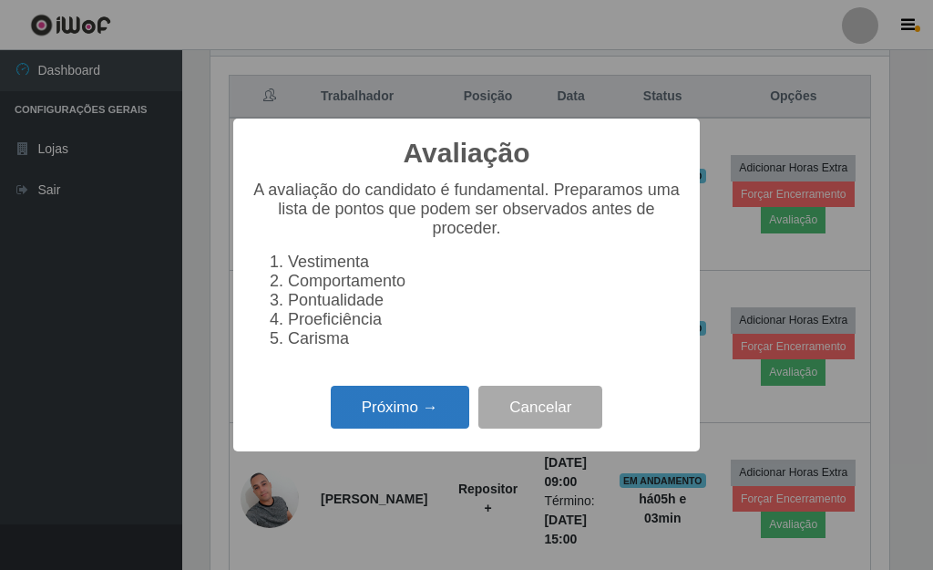
click at [395, 420] on button "Próximo →" at bounding box center [400, 407] width 139 height 43
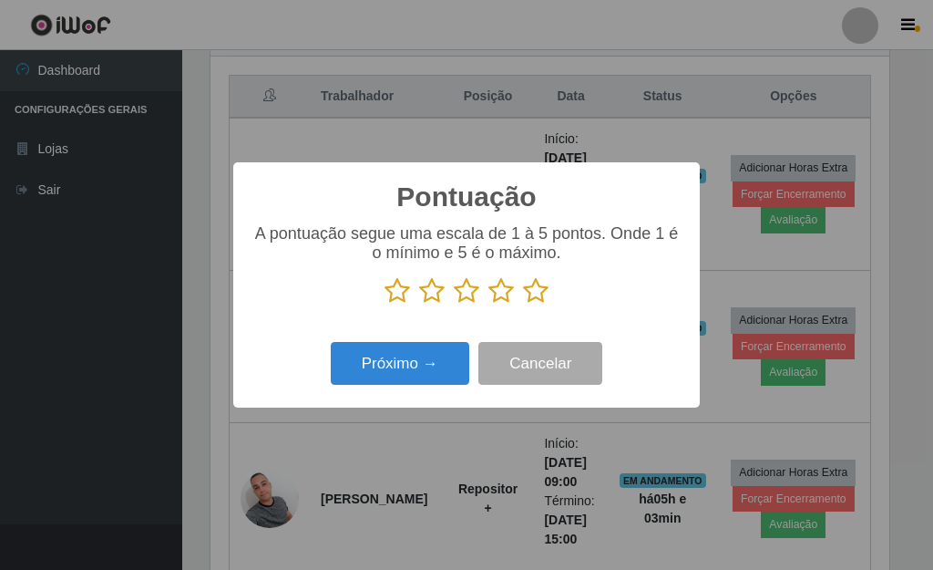
scroll to position [911090, 910790]
click at [542, 287] on icon at bounding box center [536, 290] width 26 height 27
click at [523, 304] on input "radio" at bounding box center [523, 304] width 0 height 0
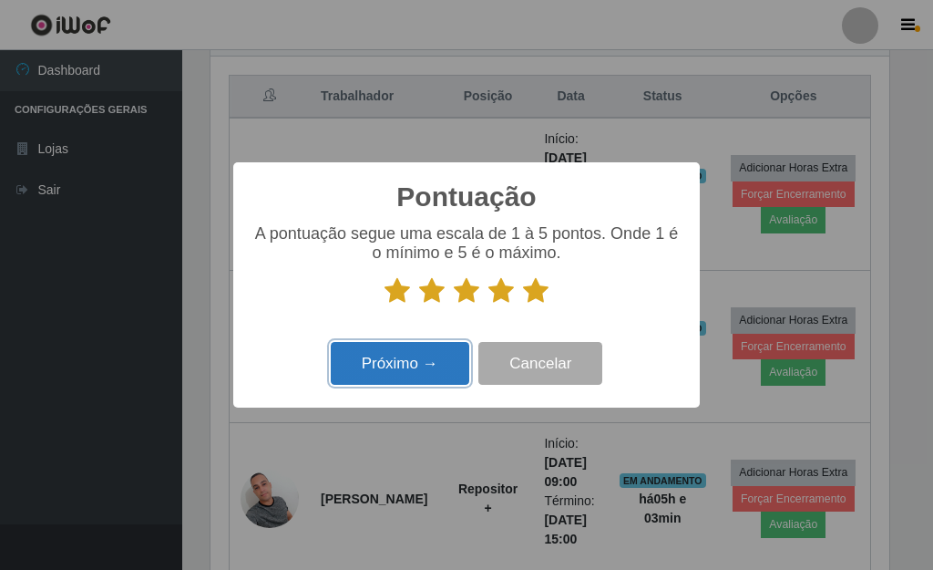
click at [404, 371] on button "Próximo →" at bounding box center [400, 363] width 139 height 43
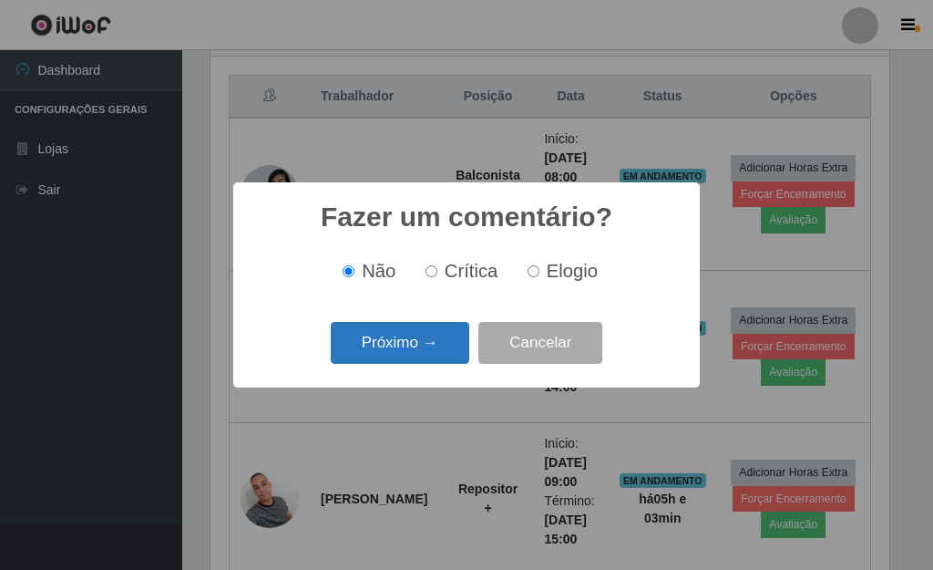
click at [410, 353] on button "Próximo →" at bounding box center [400, 343] width 139 height 43
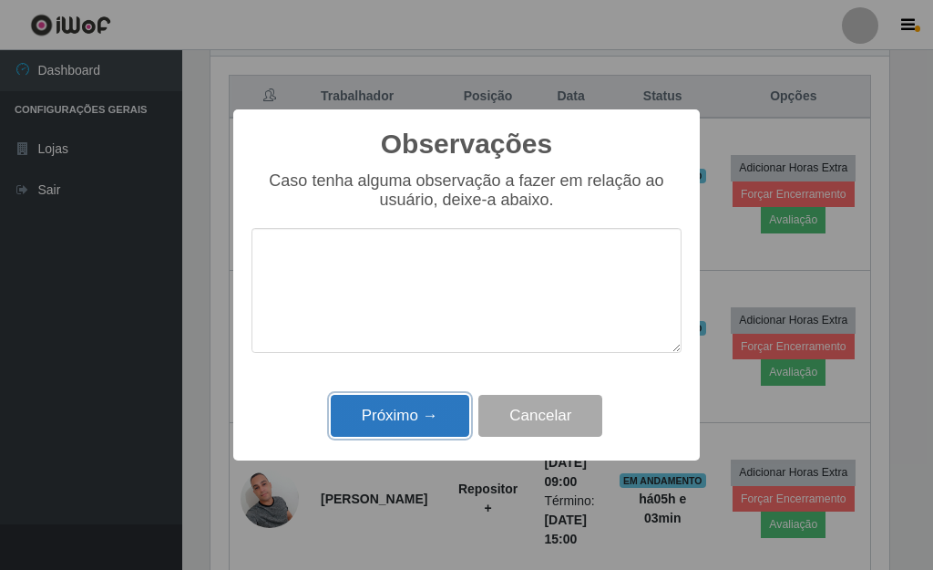
click at [405, 421] on button "Próximo →" at bounding box center [400, 416] width 139 height 43
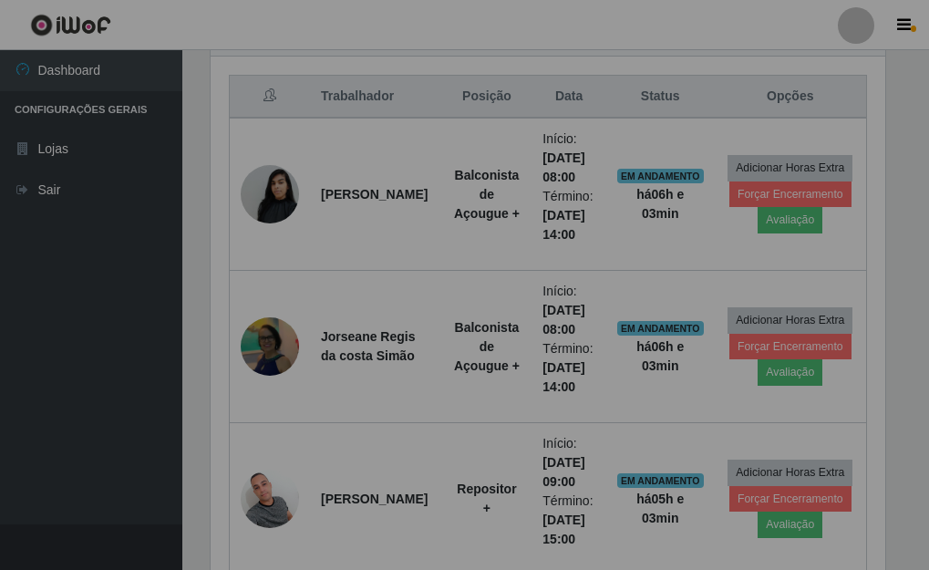
scroll to position [378, 690]
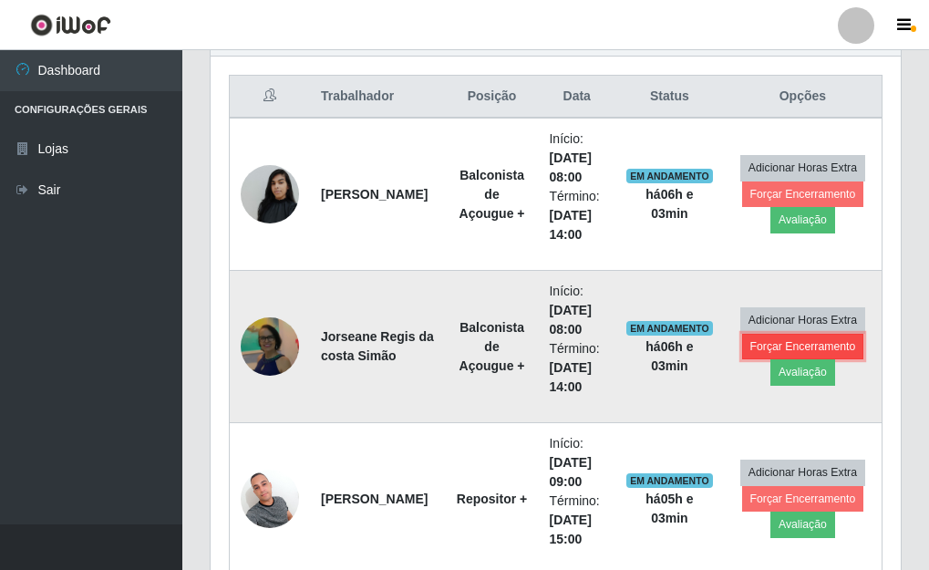
click at [786, 348] on button "Forçar Encerramento" at bounding box center [803, 347] width 122 height 26
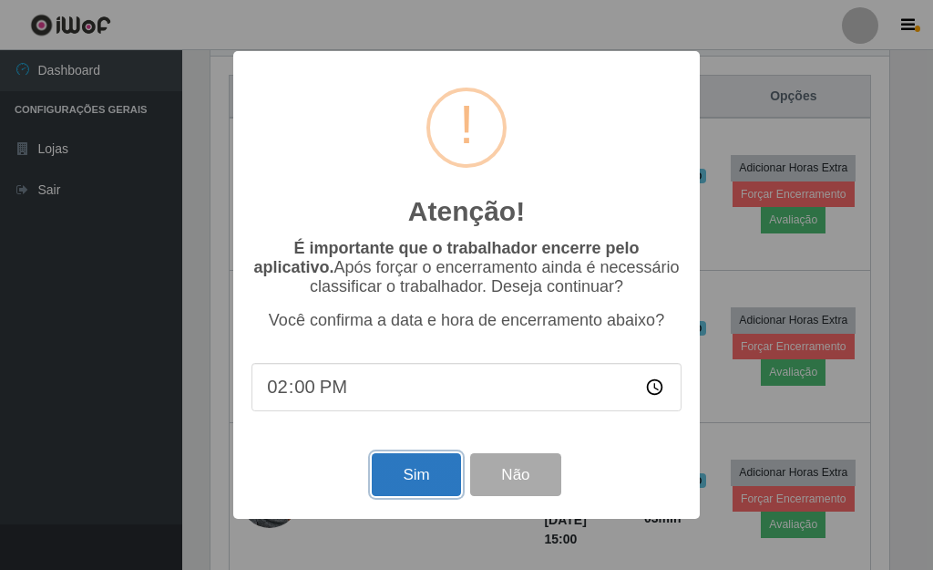
click at [416, 489] on button "Sim" at bounding box center [416, 474] width 88 height 43
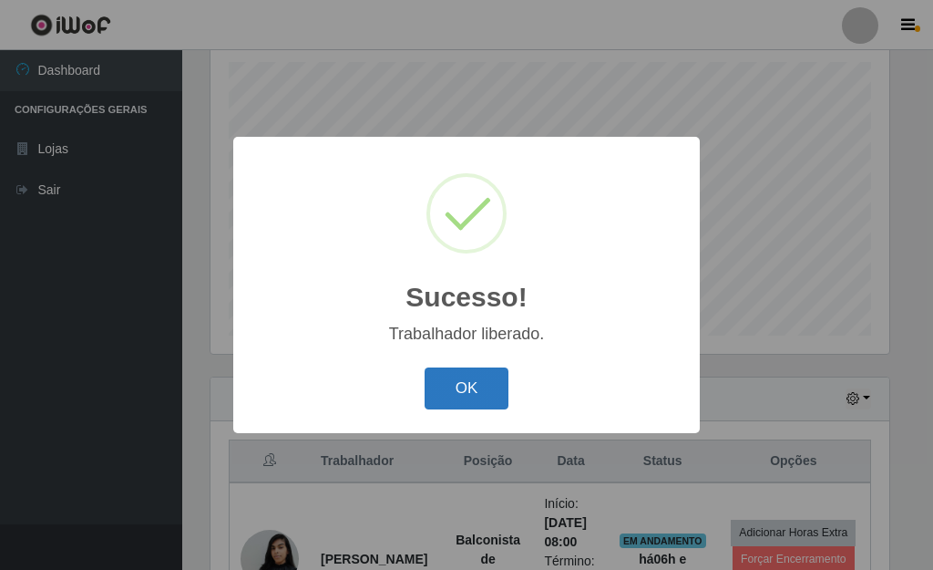
click at [469, 399] on button "OK" at bounding box center [467, 388] width 85 height 43
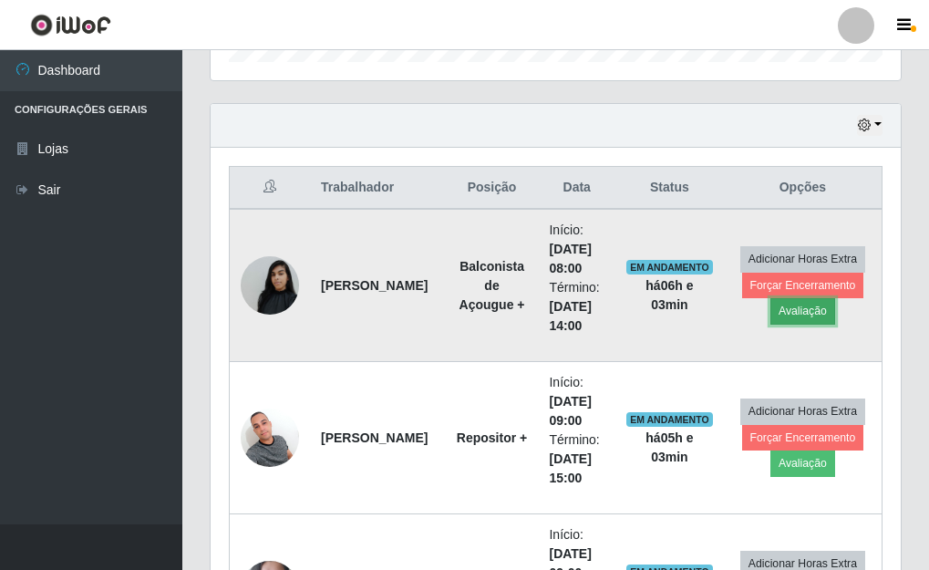
click at [782, 314] on button "Avaliação" at bounding box center [802, 311] width 65 height 26
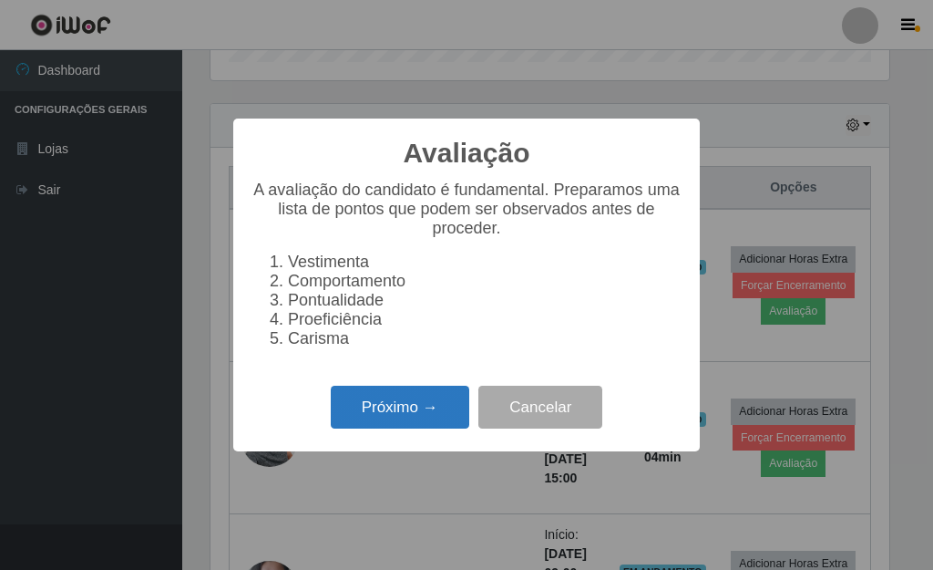
click at [391, 428] on button "Próximo →" at bounding box center [400, 407] width 139 height 43
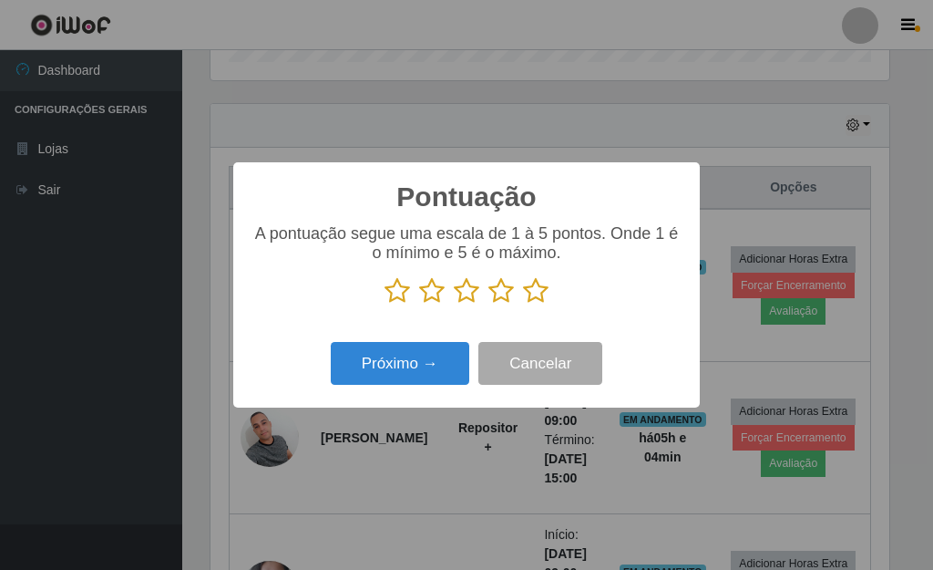
click at [532, 293] on icon at bounding box center [536, 290] width 26 height 27
click at [523, 304] on input "radio" at bounding box center [523, 304] width 0 height 0
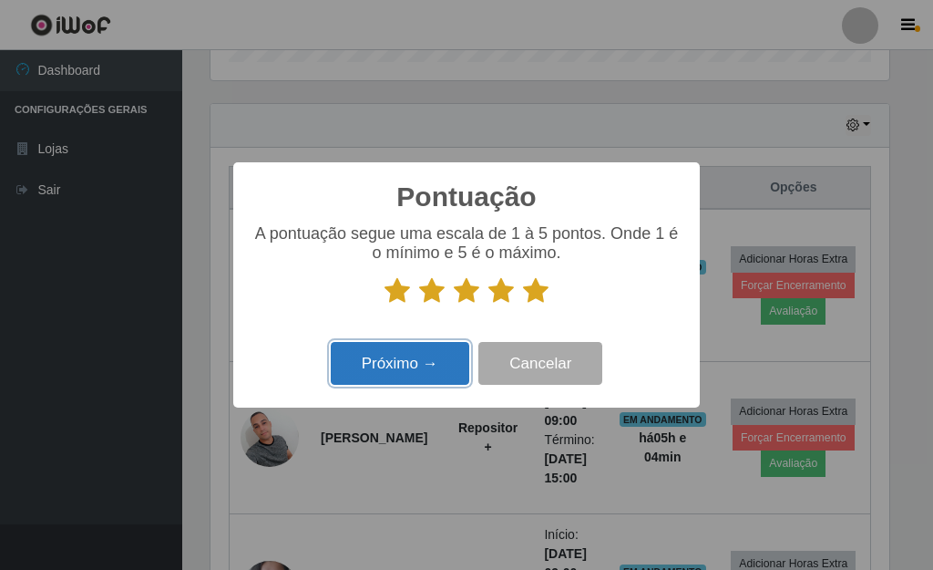
click at [413, 370] on button "Próximo →" at bounding box center [400, 363] width 139 height 43
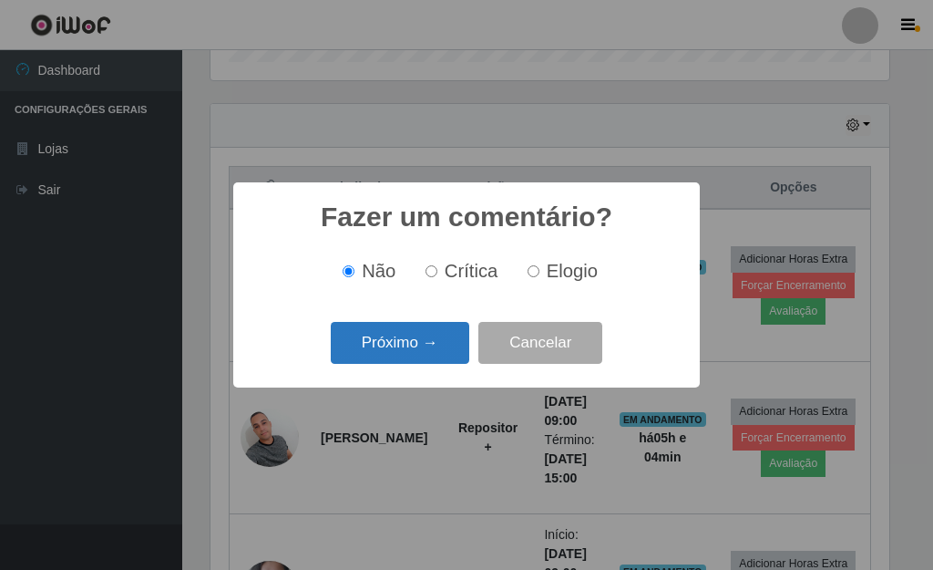
click at [430, 355] on button "Próximo →" at bounding box center [400, 343] width 139 height 43
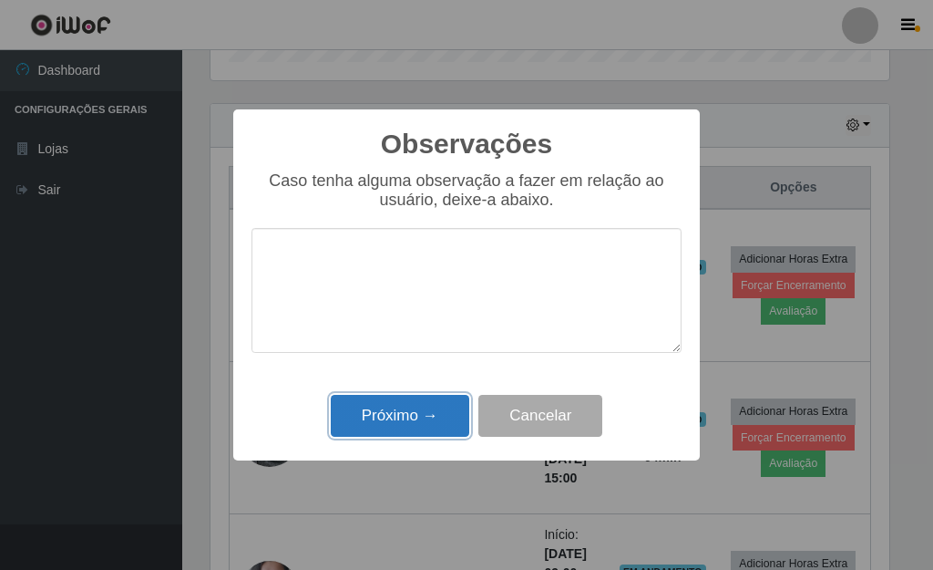
click at [417, 428] on button "Próximo →" at bounding box center [400, 416] width 139 height 43
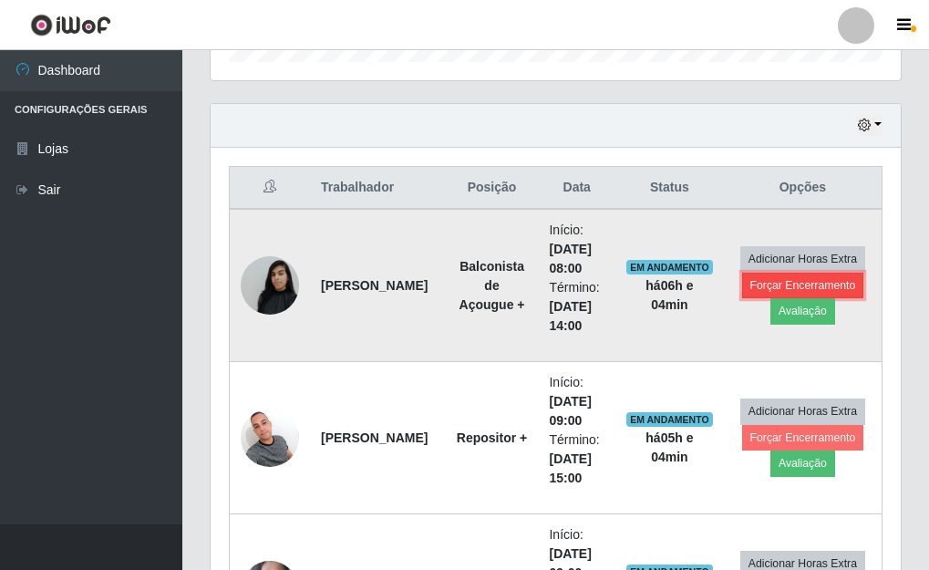
click at [779, 286] on button "Forçar Encerramento" at bounding box center [803, 286] width 122 height 26
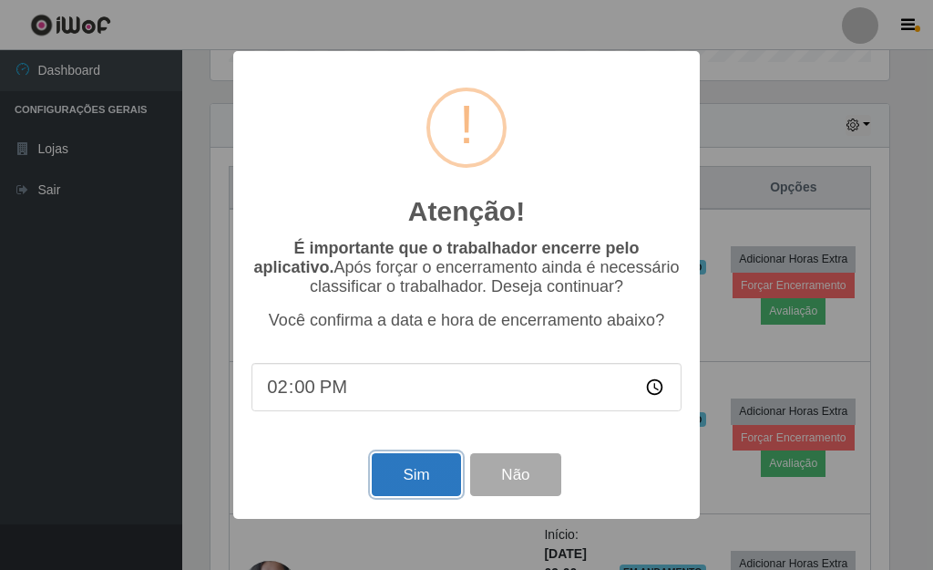
click at [433, 476] on button "Sim" at bounding box center [416, 474] width 88 height 43
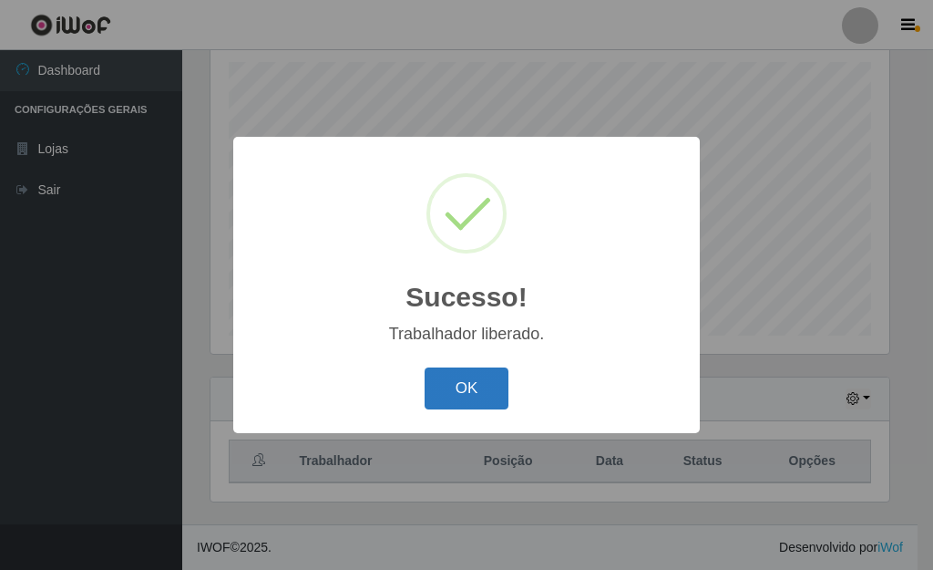
click at [454, 389] on button "OK" at bounding box center [467, 388] width 85 height 43
